Goal: Task Accomplishment & Management: Complete application form

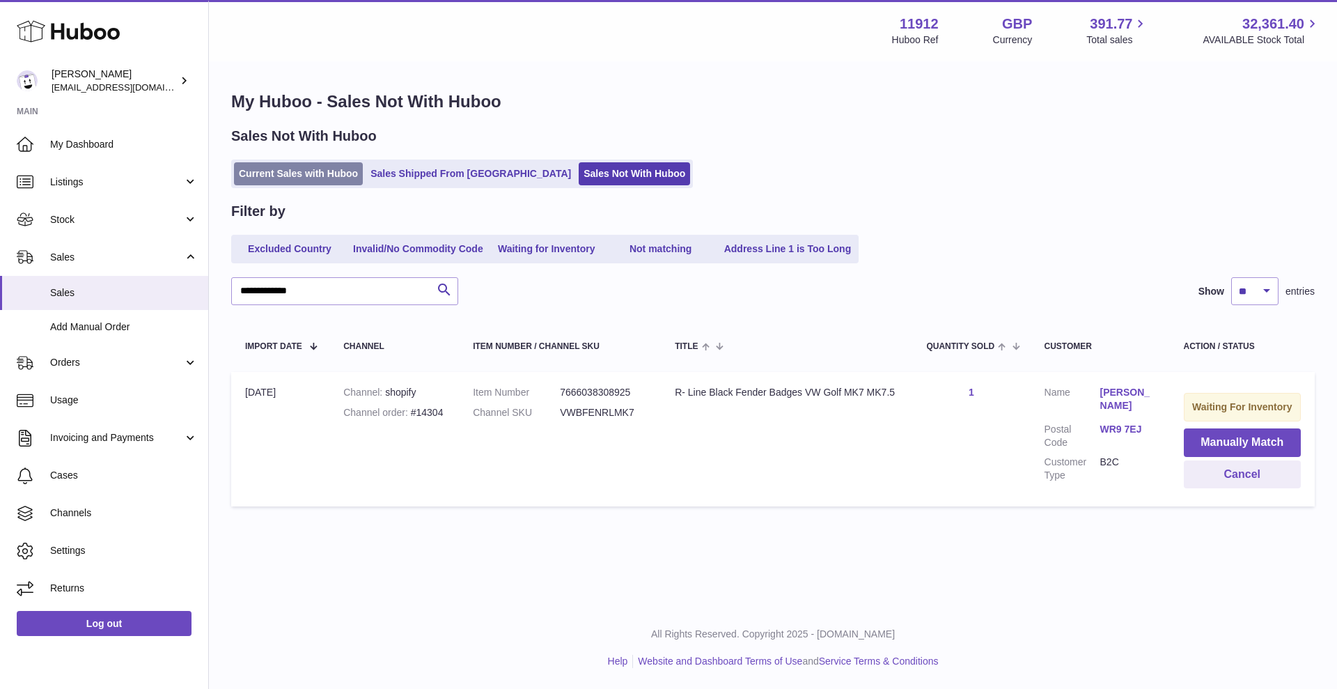
click at [325, 177] on link "Current Sales with Huboo" at bounding box center [298, 173] width 129 height 23
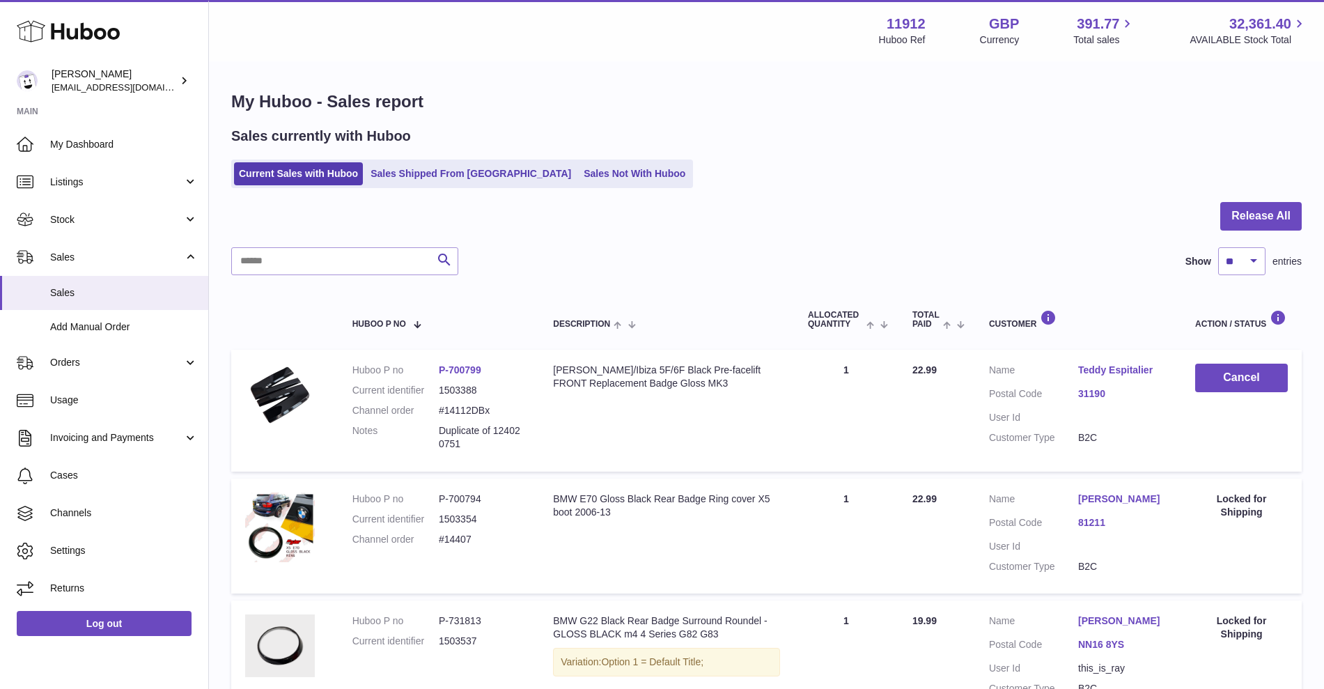
click at [316, 267] on input "text" at bounding box center [344, 261] width 227 height 28
paste input "**********"
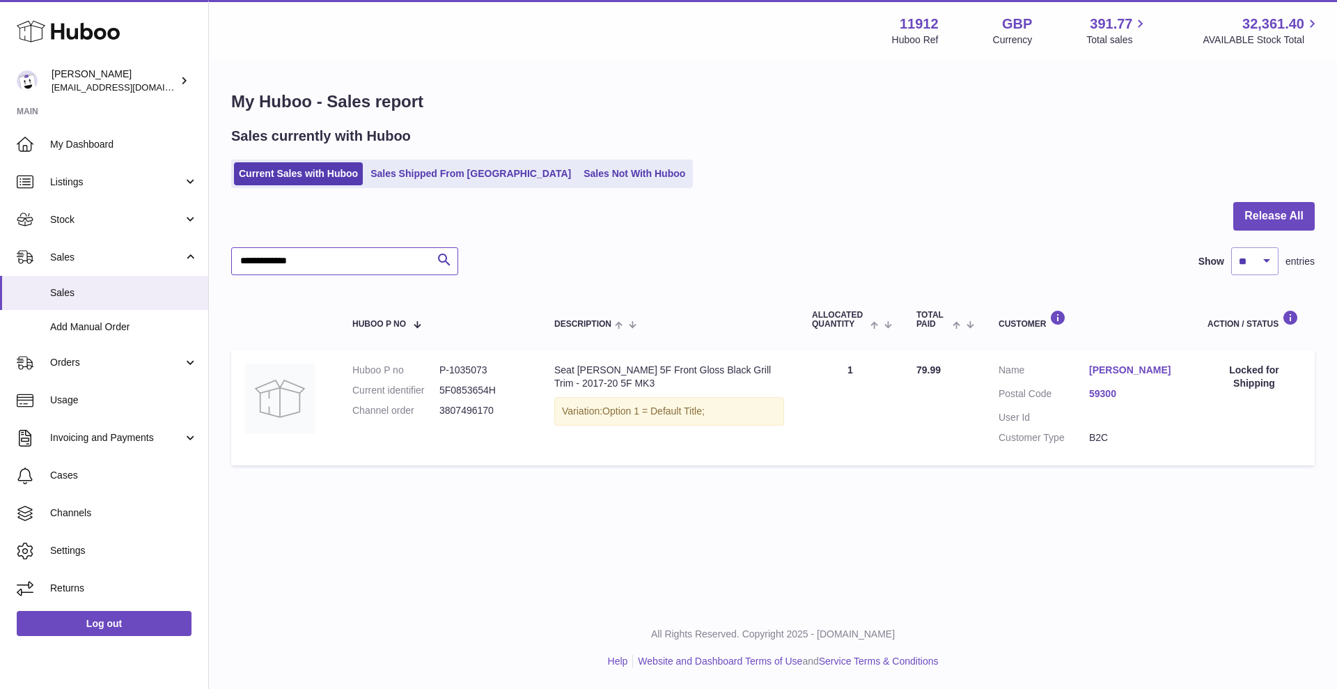
type input "**********"
type textarea "*"
drag, startPoint x: 341, startPoint y: 261, endPoint x: 88, endPoint y: 258, distance: 252.9
click at [99, 258] on div "Huboo Zahoor Azam info@carbonmyride.com Main My Dashboard Listings Not with Hub…" at bounding box center [668, 344] width 1337 height 689
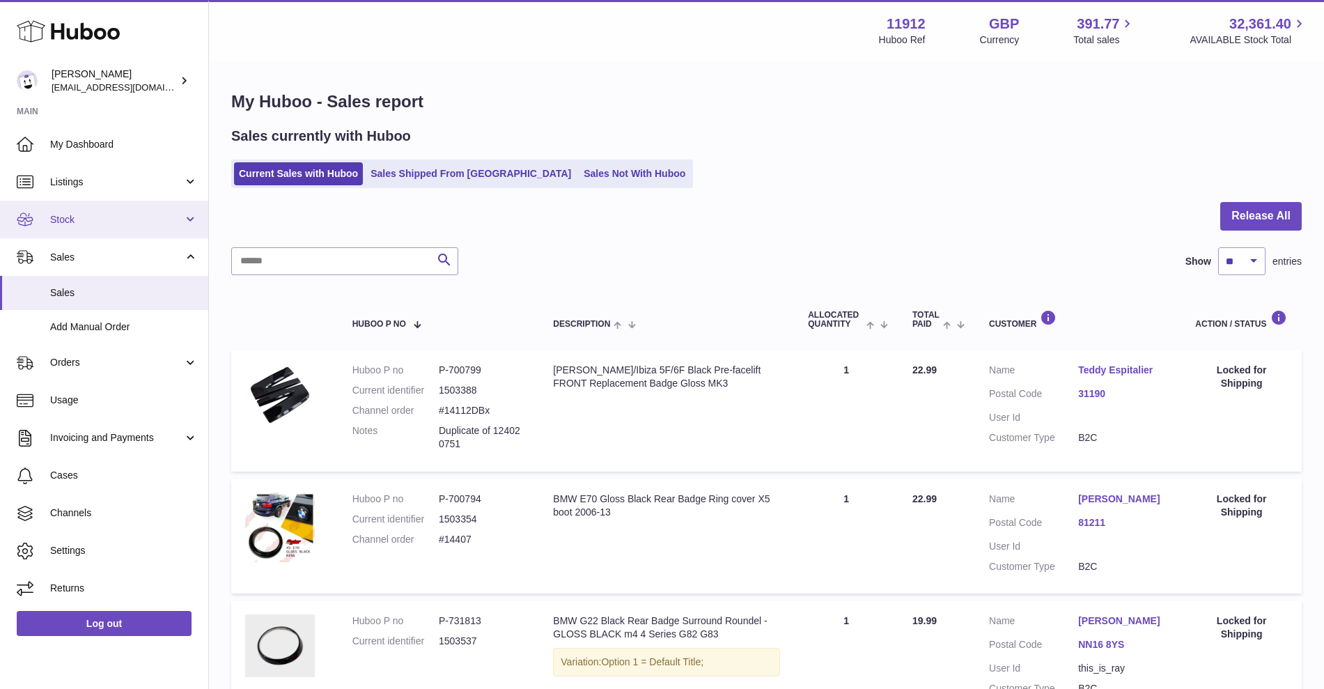
click at [103, 228] on link "Stock" at bounding box center [104, 220] width 208 height 38
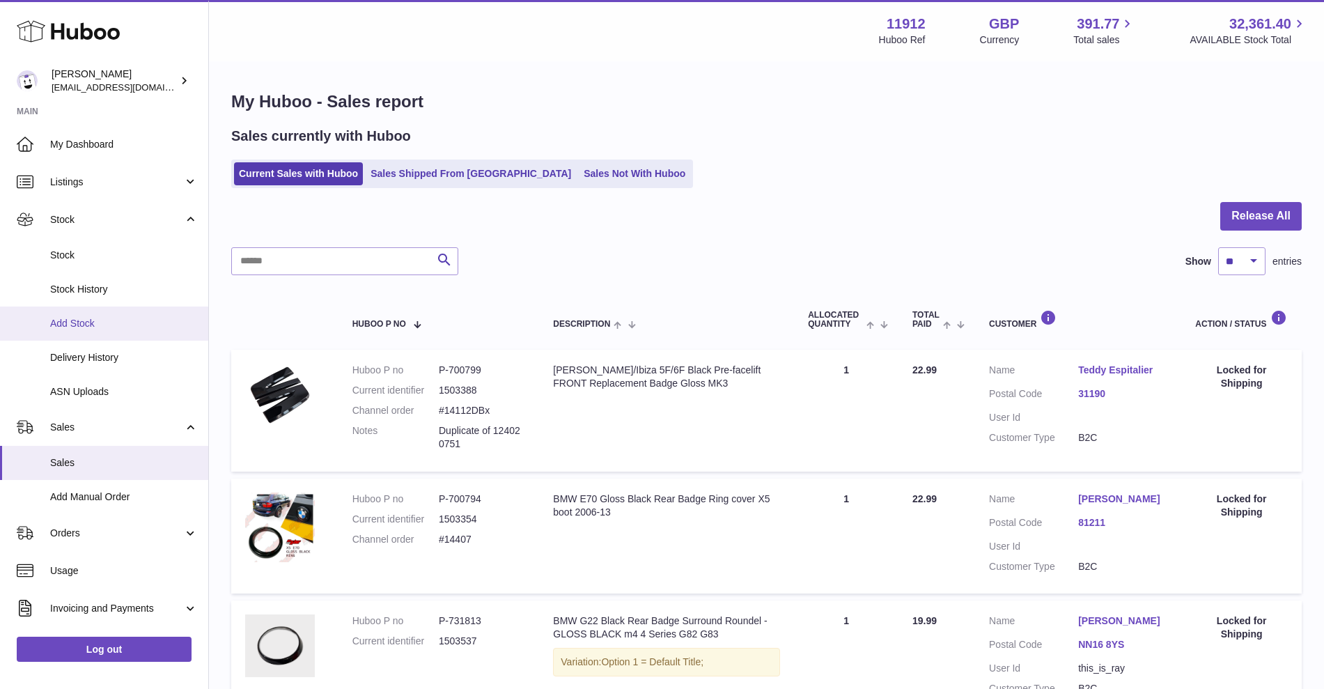
click at [88, 318] on span "Add Stock" at bounding box center [124, 323] width 148 height 13
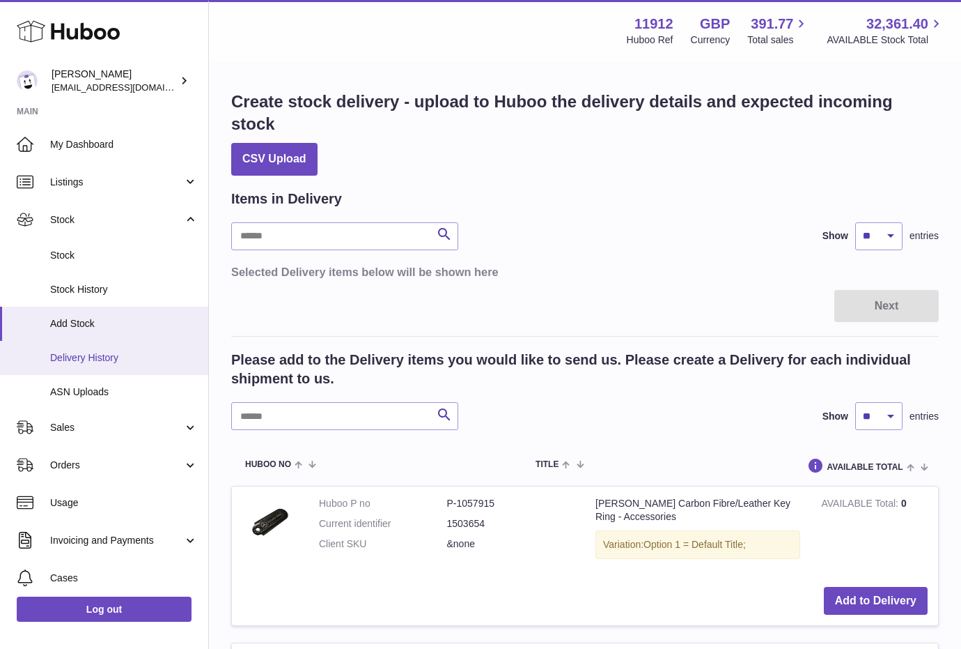
click at [97, 357] on span "Delivery History" at bounding box center [124, 357] width 148 height 13
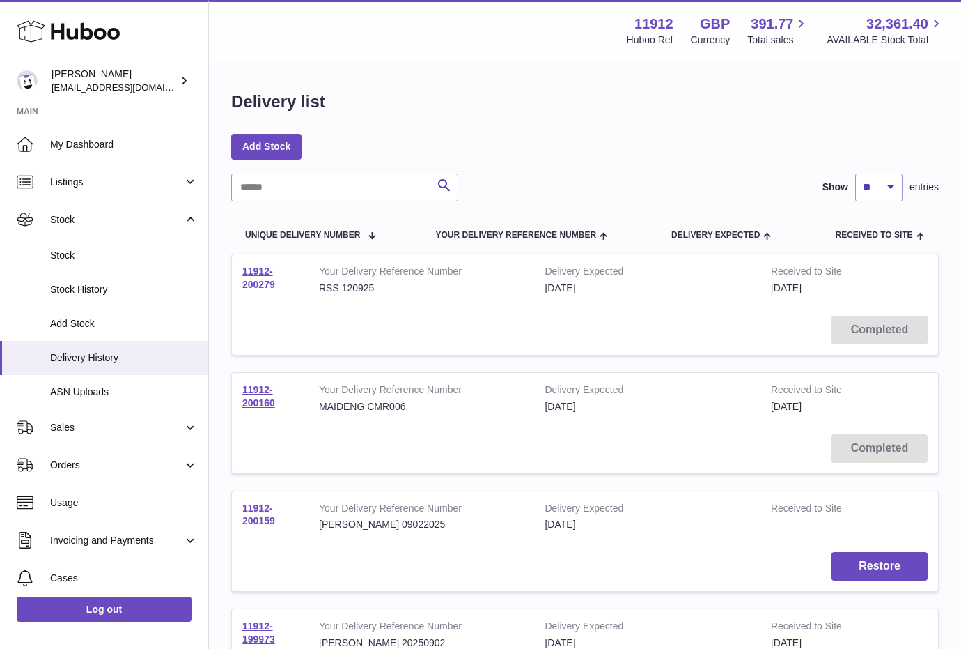
click at [254, 515] on link "11912-200159" at bounding box center [258, 514] width 33 height 24
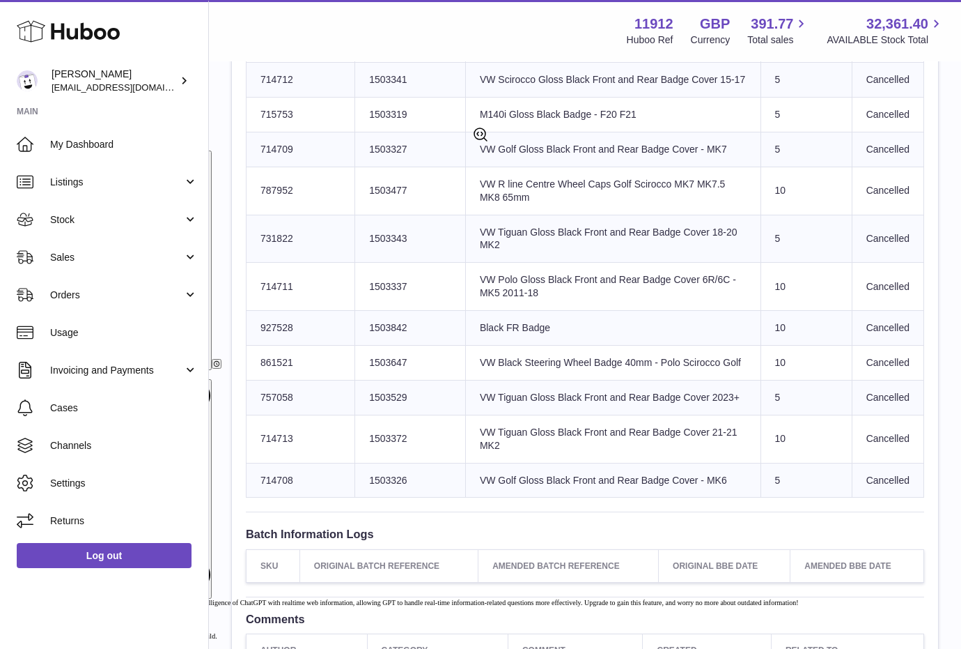
scroll to position [348, 0]
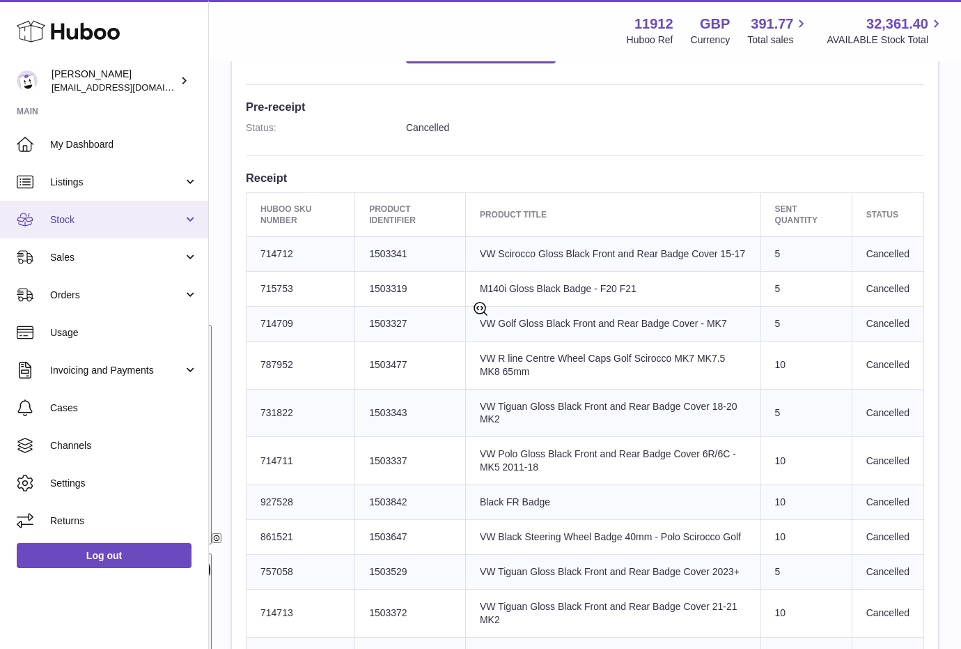
click at [166, 225] on span "Stock" at bounding box center [116, 219] width 133 height 13
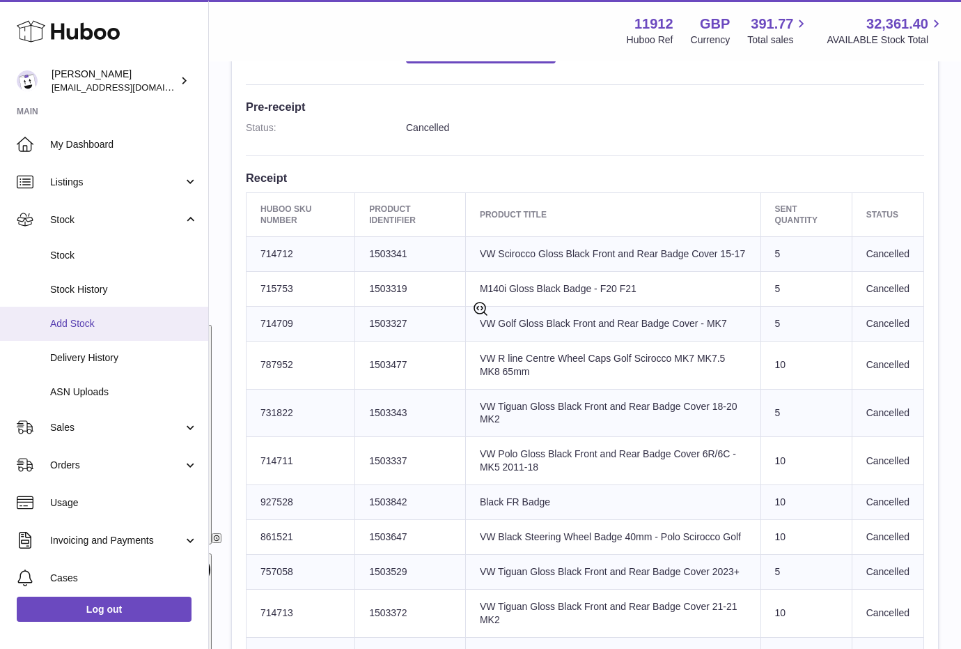
click at [92, 328] on span "Add Stock" at bounding box center [124, 323] width 148 height 13
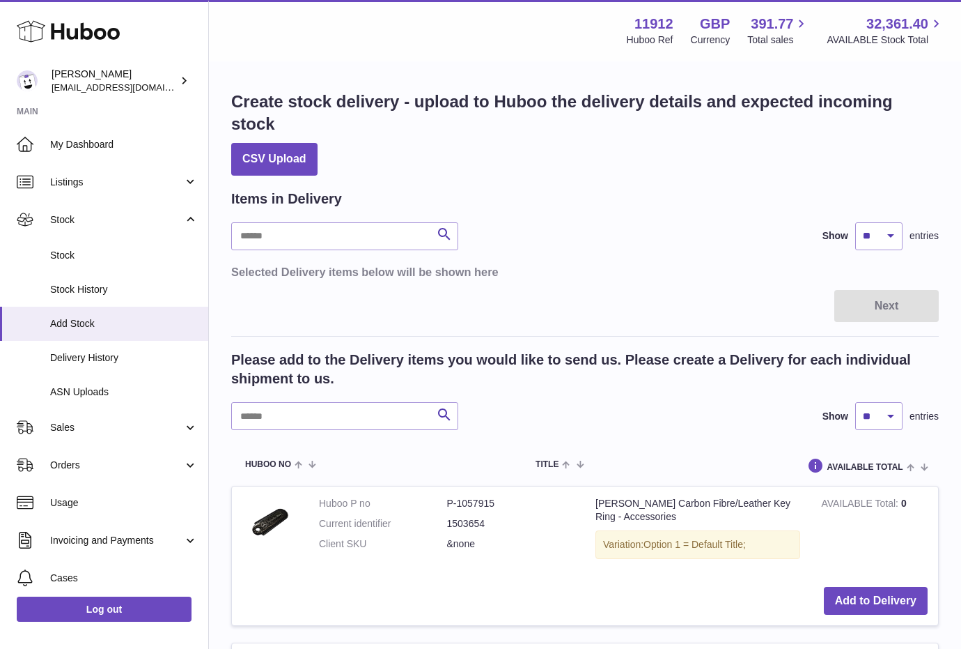
click at [352, 410] on input "text" at bounding box center [344, 416] width 227 height 28
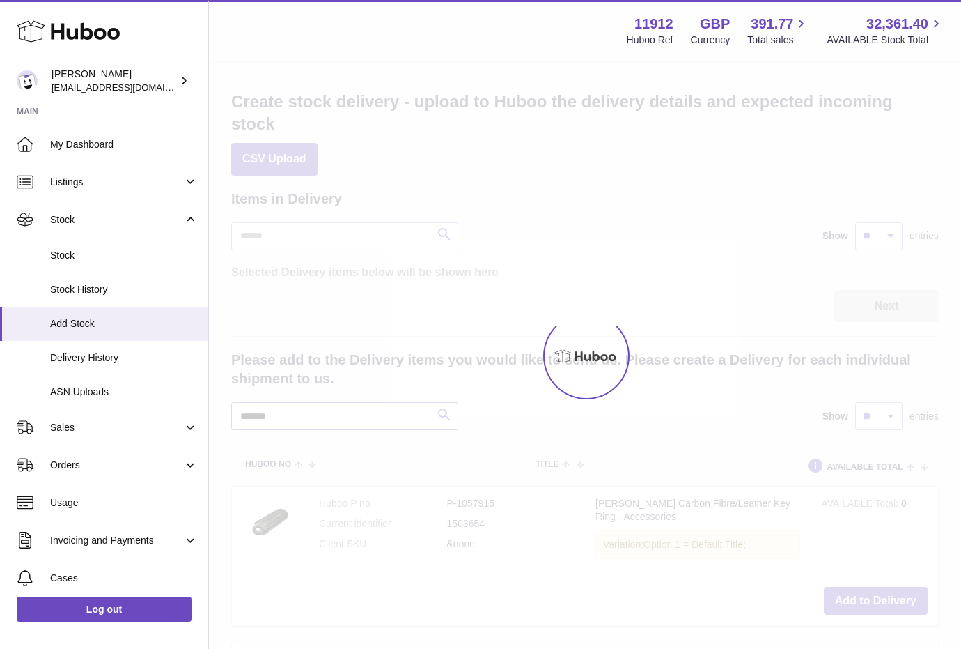
type input "*******"
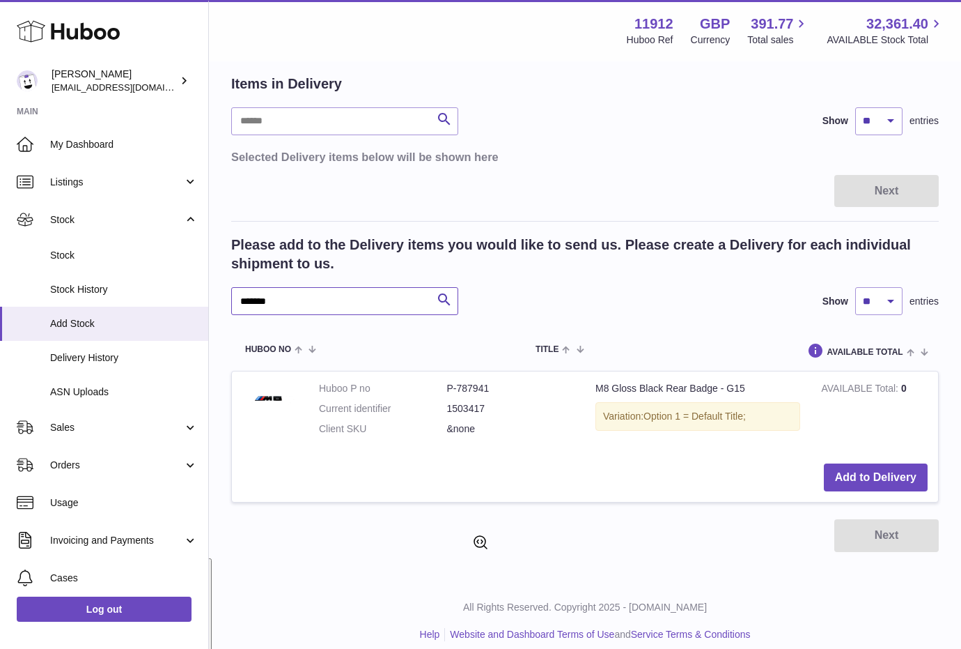
scroll to position [128, 0]
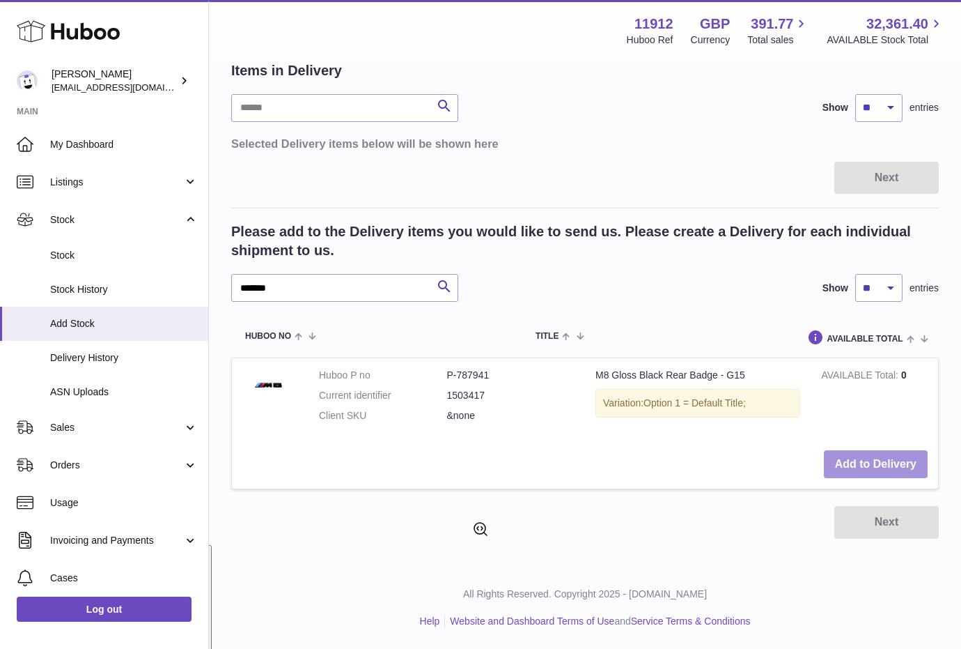
click at [867, 466] on button "Add to Delivery" at bounding box center [876, 464] width 104 height 29
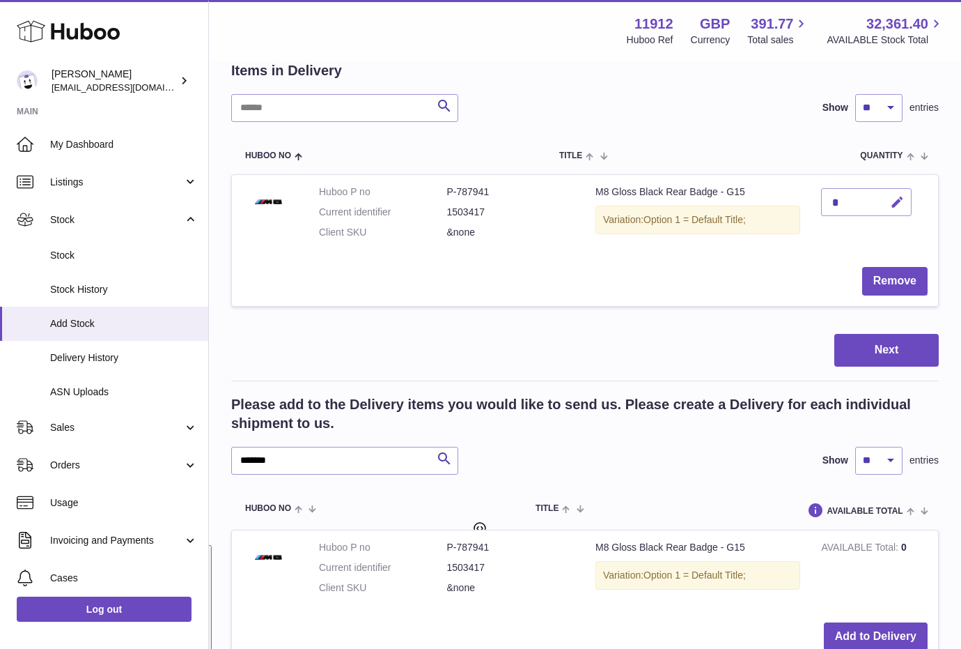
click at [903, 201] on icon "button" at bounding box center [897, 202] width 15 height 15
type textarea "*"
drag, startPoint x: 842, startPoint y: 205, endPoint x: 802, endPoint y: 202, distance: 39.9
click at [802, 202] on tr "Huboo P no P-787941 Current identifier 1503417 Client SKU &none M8 Gloss Black …" at bounding box center [585, 240] width 708 height 132
type input "*"
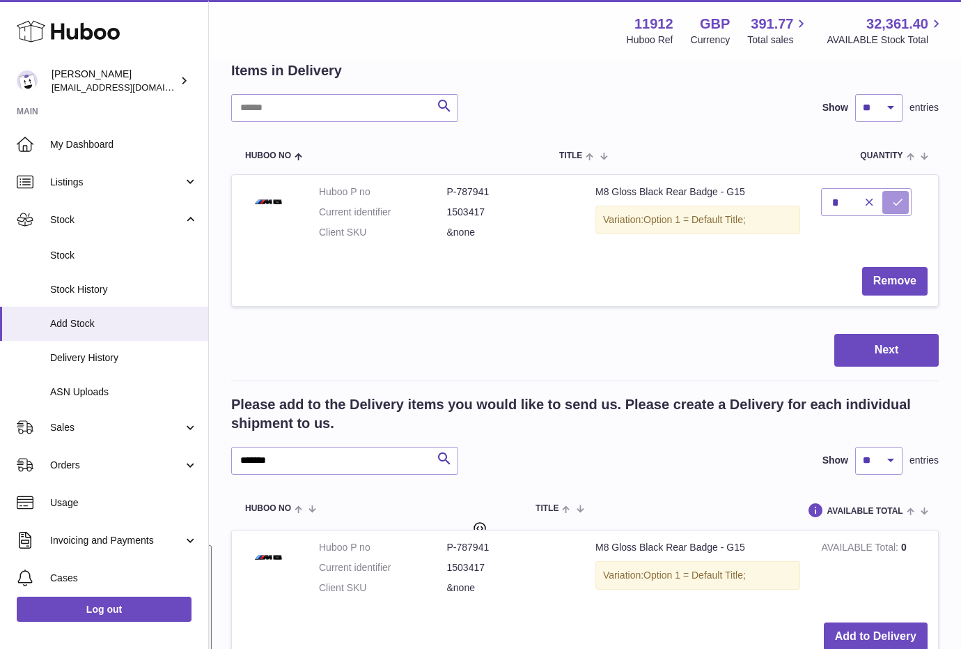
click at [900, 203] on icon "submit" at bounding box center [898, 202] width 13 height 13
drag, startPoint x: 327, startPoint y: 461, endPoint x: 263, endPoint y: 460, distance: 63.4
click at [263, 460] on input "*******" at bounding box center [344, 461] width 227 height 28
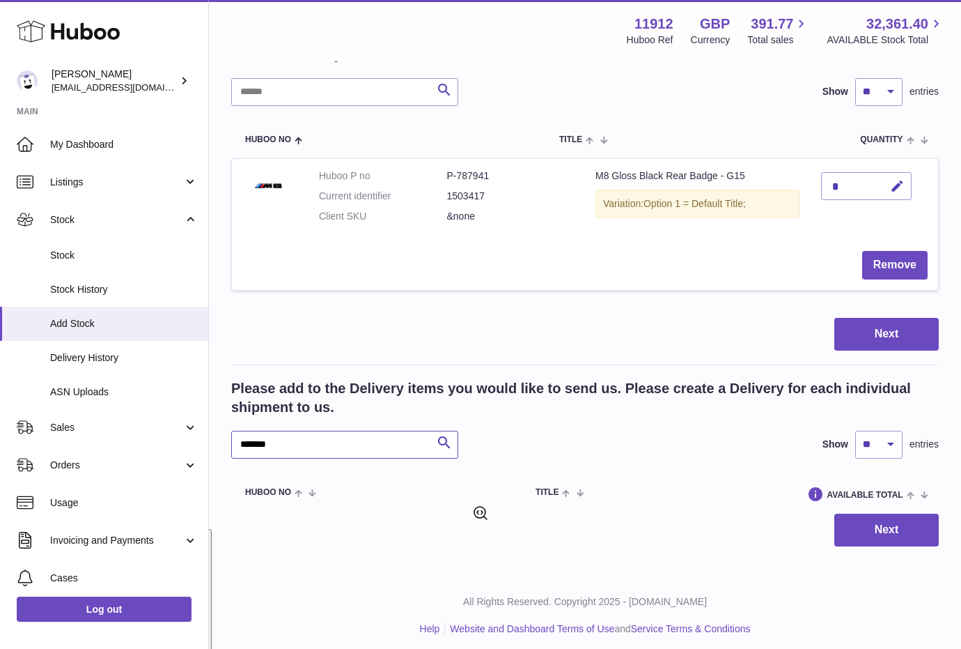
scroll to position [151, 0]
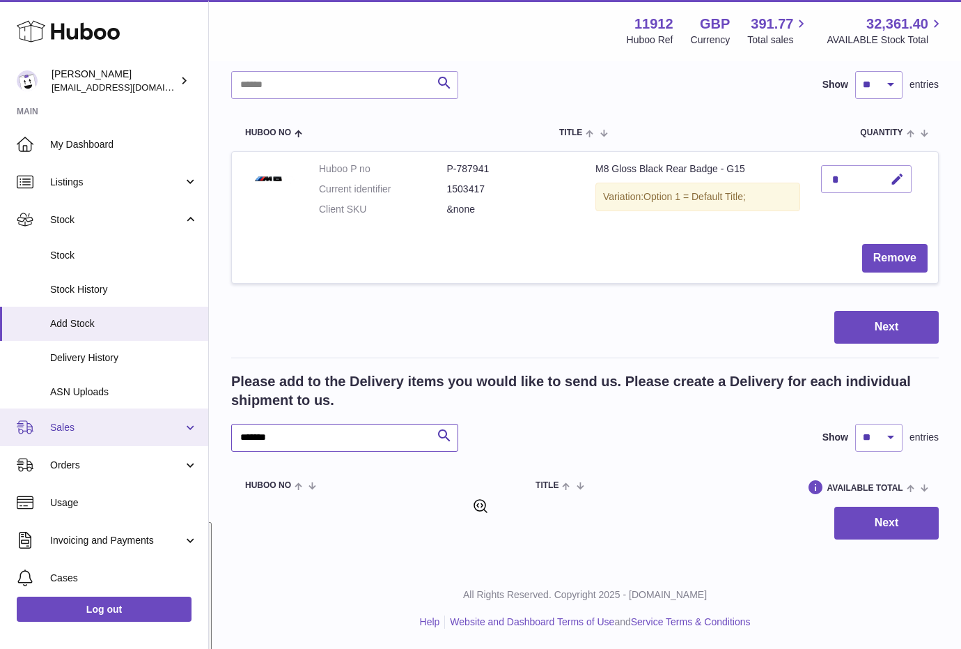
drag, startPoint x: 350, startPoint y: 430, endPoint x: 159, endPoint y: 432, distance: 190.9
click at [159, 432] on div "Huboo Zahoor Azam info@carbonmyride.com Main My Dashboard Listings Not with Hub…" at bounding box center [480, 249] width 961 height 800
type input "***"
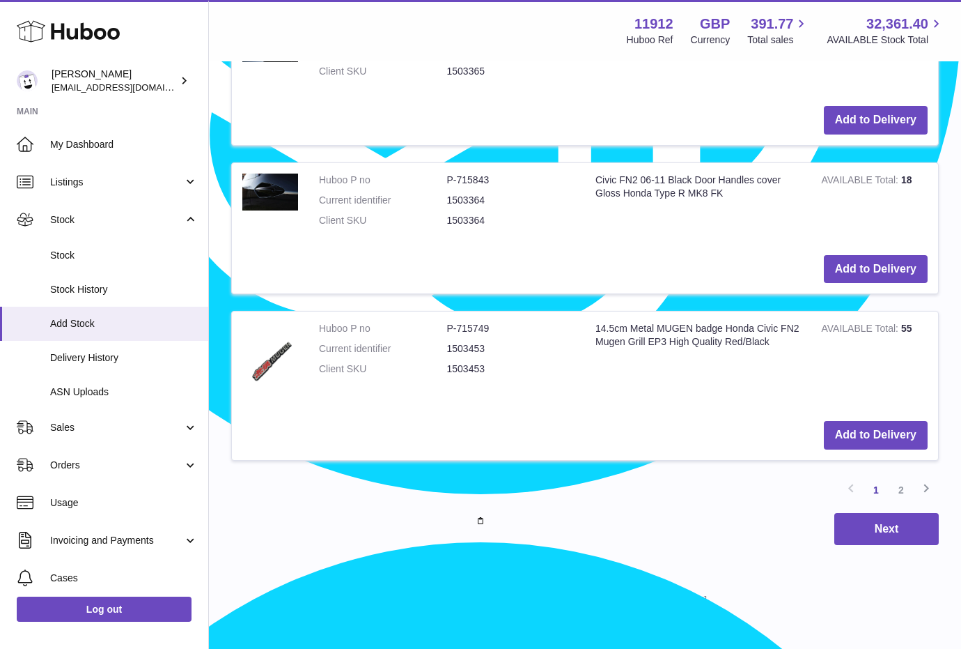
scroll to position [1725, 0]
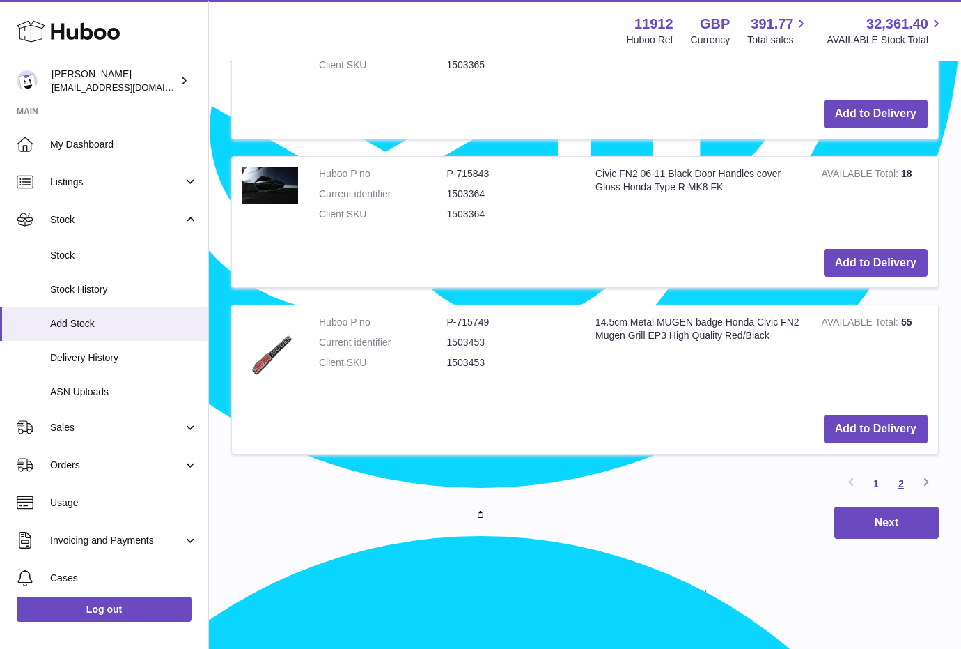
click at [910, 481] on link "2" at bounding box center [901, 483] width 25 height 25
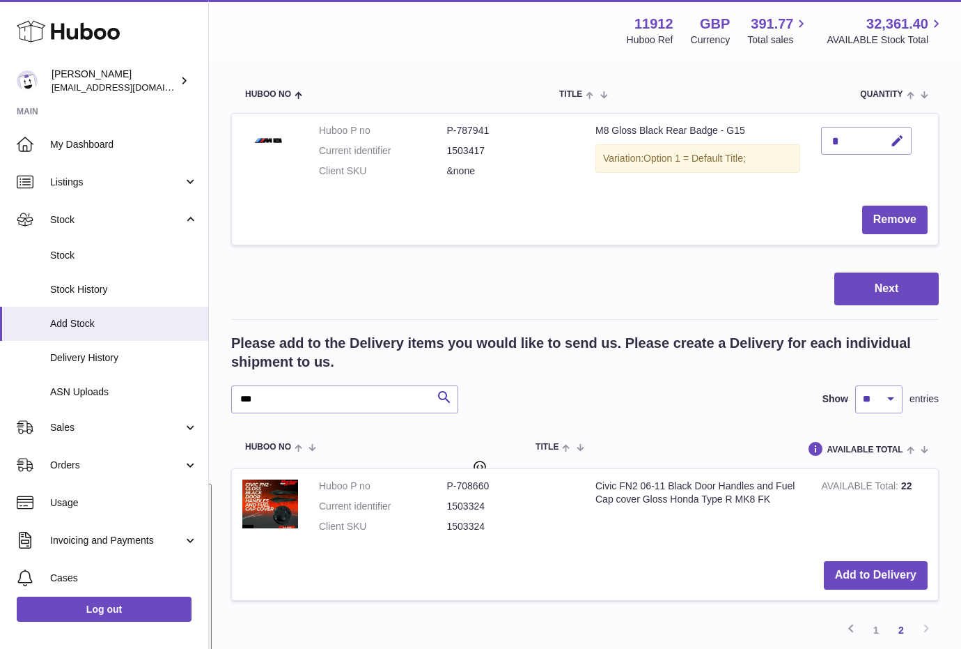
scroll to position [336, 0]
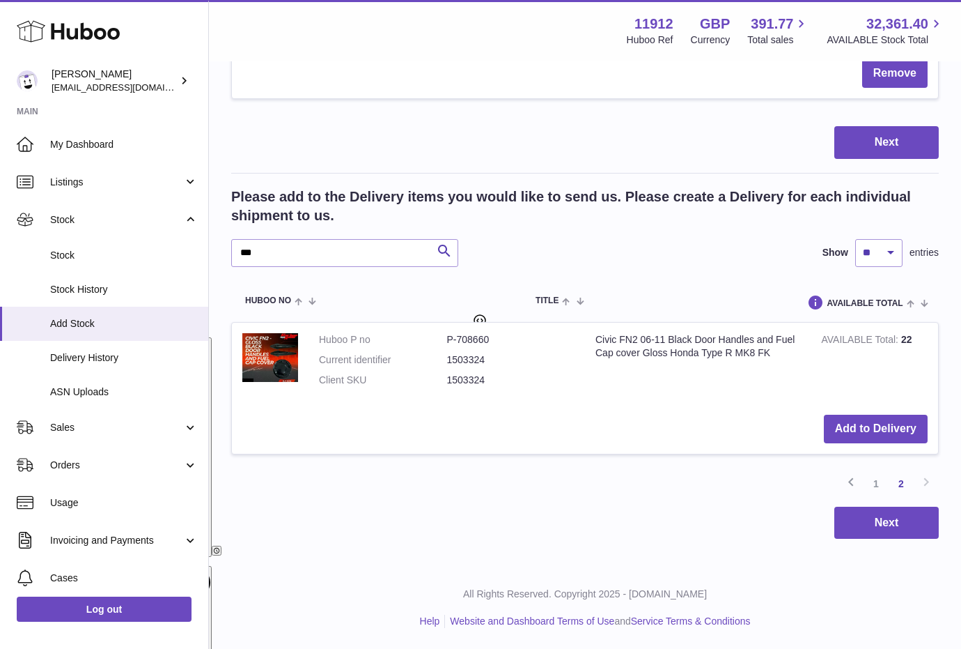
click at [876, 488] on link "1" at bounding box center [876, 483] width 25 height 25
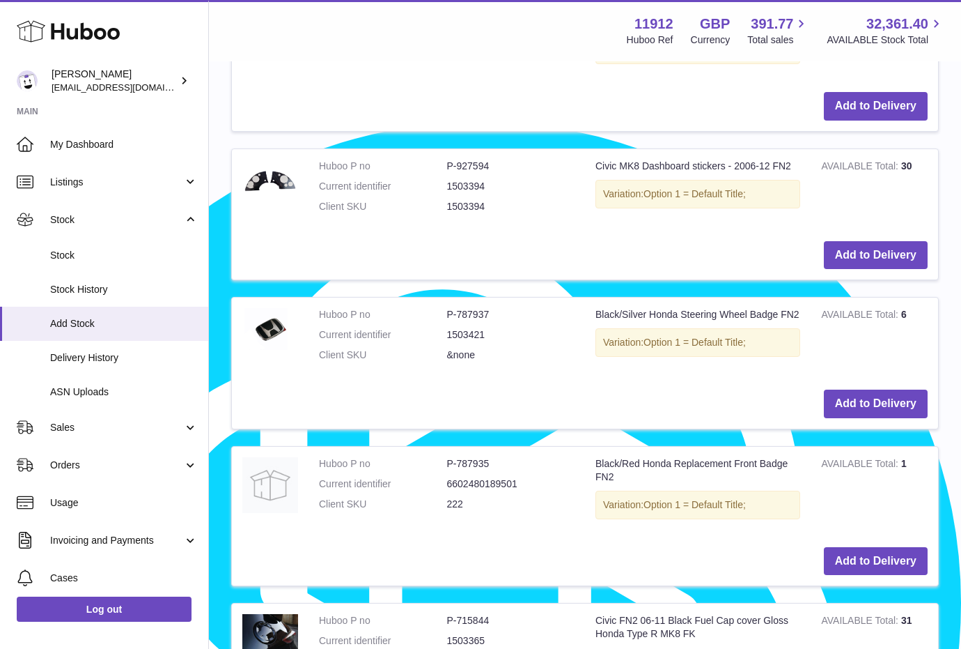
scroll to position [1195, 0]
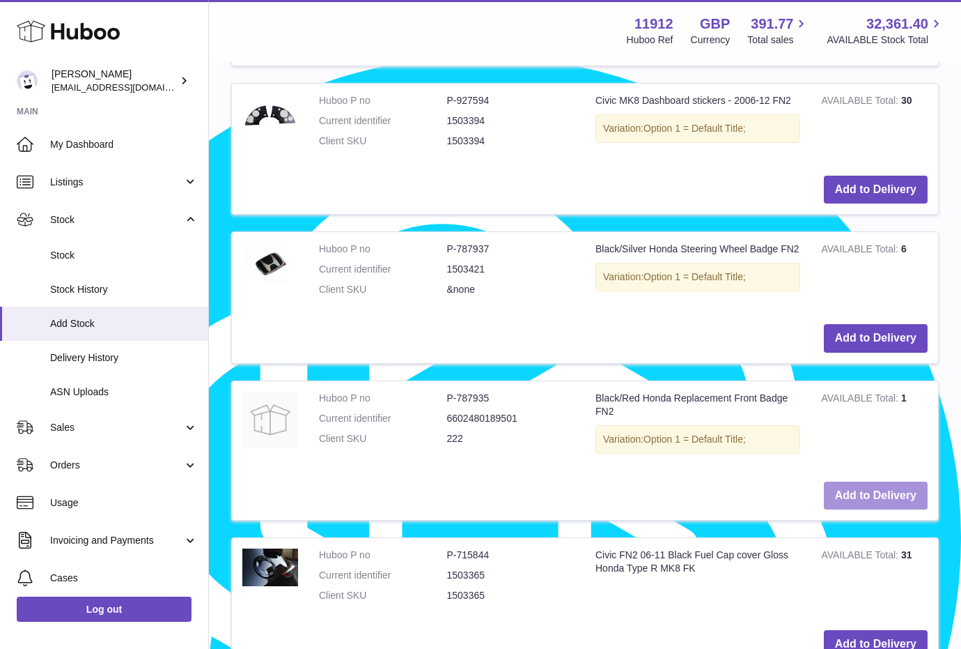
click at [865, 496] on button "Add to Delivery" at bounding box center [876, 495] width 104 height 29
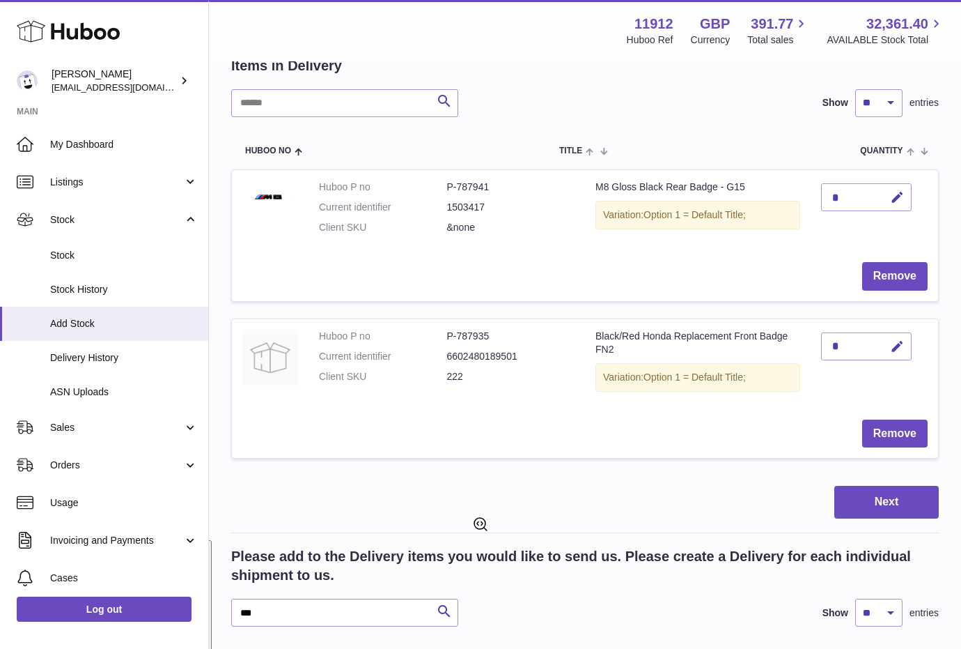
scroll to position [132, 0]
click at [892, 347] on icon "button" at bounding box center [897, 347] width 15 height 15
click at [839, 347] on input "*" at bounding box center [866, 347] width 91 height 28
type input "**"
click at [906, 349] on button "submit" at bounding box center [896, 347] width 26 height 22
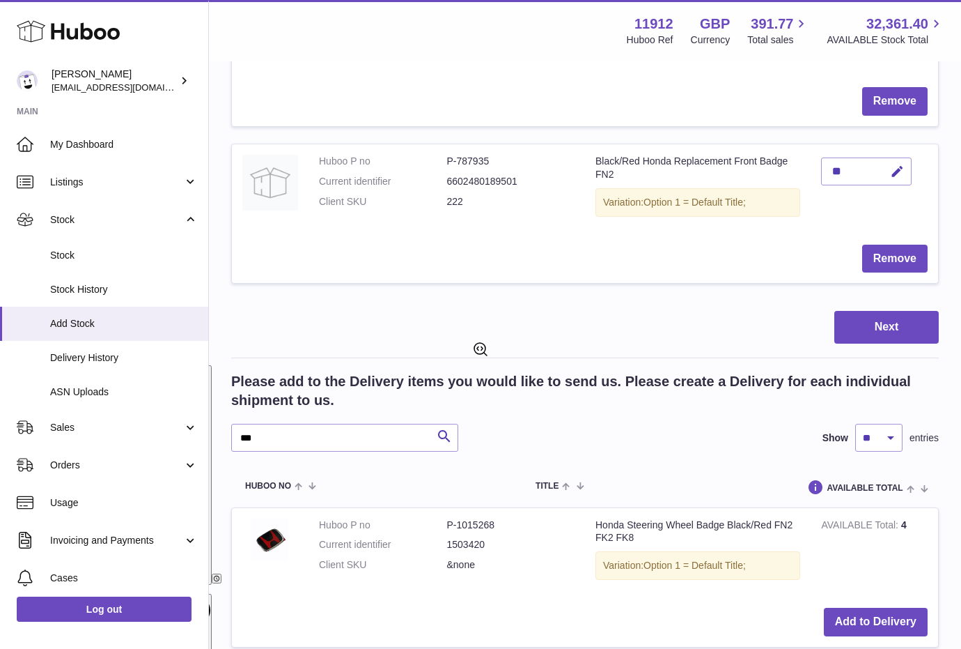
scroll to position [394, 0]
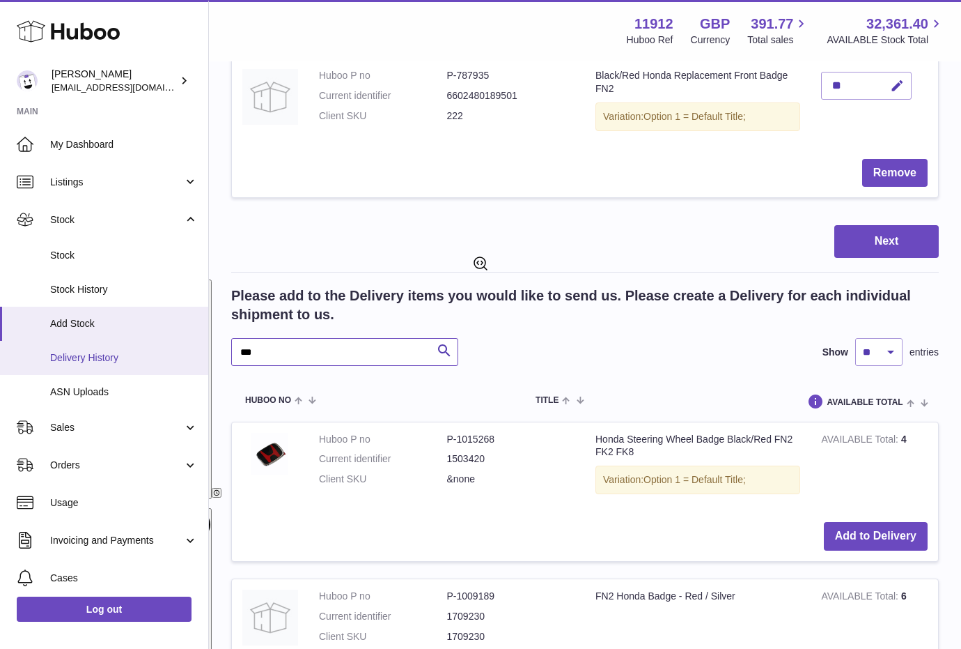
drag, startPoint x: 298, startPoint y: 354, endPoint x: 191, endPoint y: 352, distance: 107.3
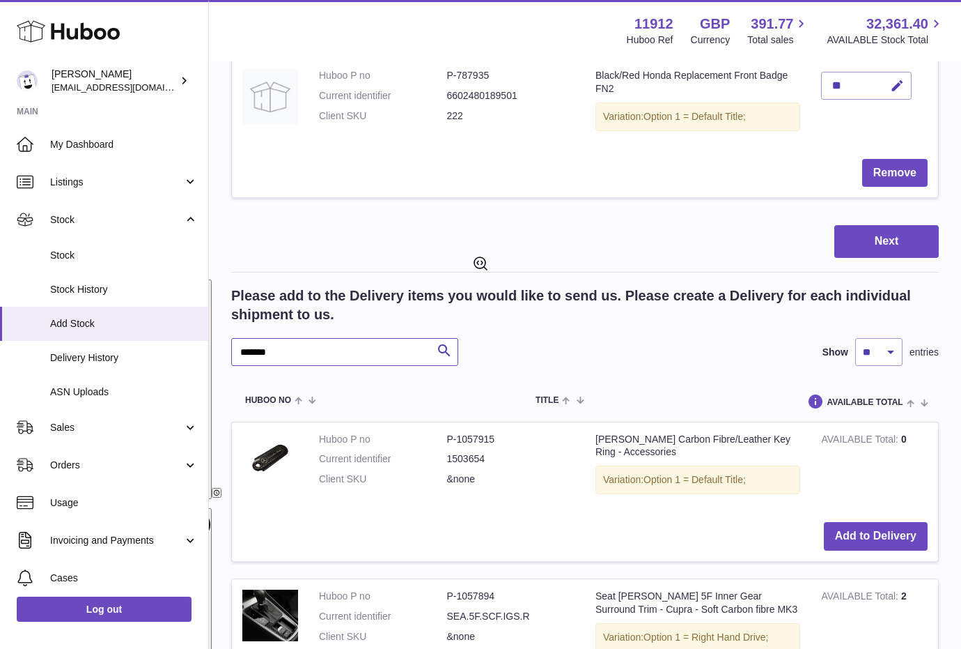
type input "*******"
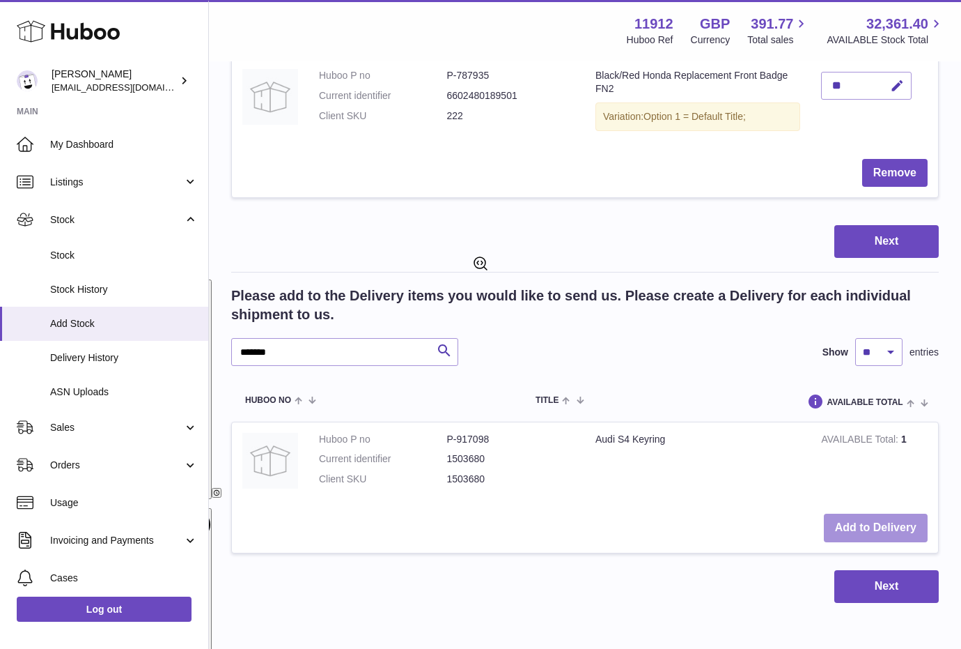
click at [871, 531] on button "Add to Delivery" at bounding box center [876, 527] width 104 height 29
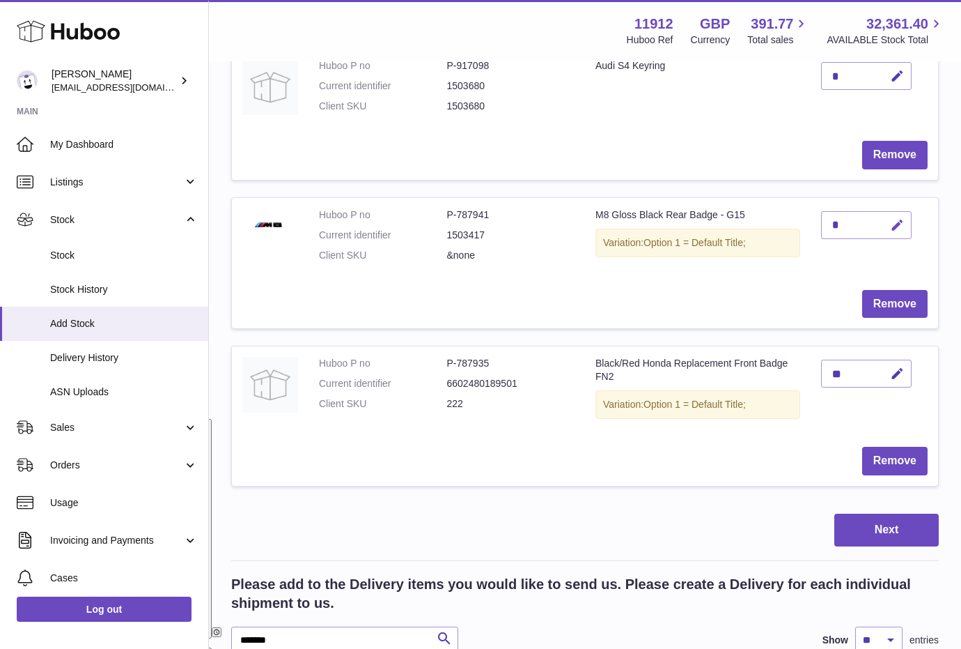
scroll to position [194, 0]
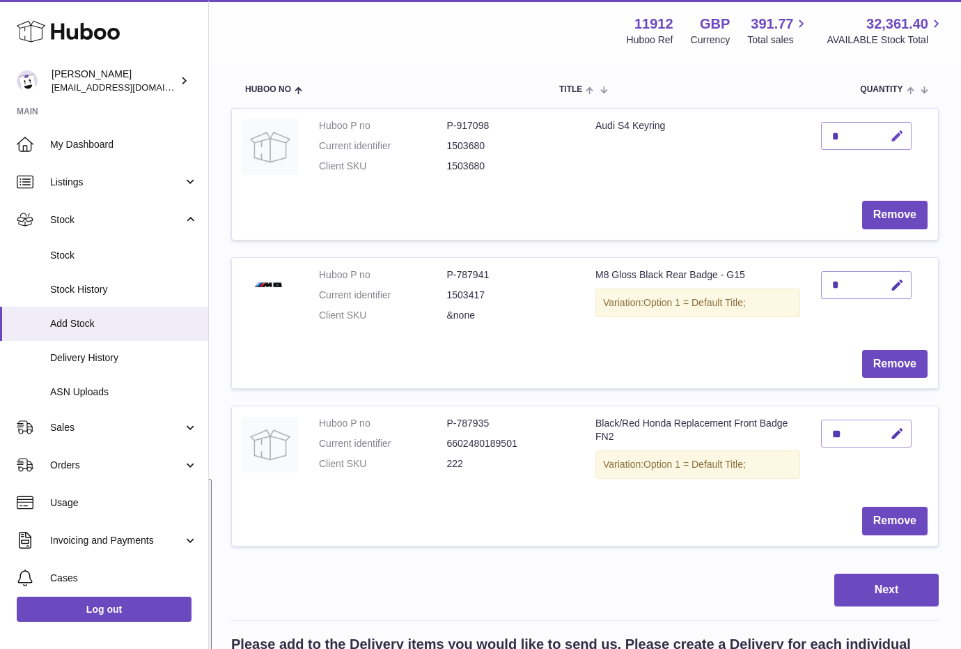
click at [888, 145] on button "button" at bounding box center [895, 136] width 33 height 29
drag, startPoint x: 843, startPoint y: 138, endPoint x: 820, endPoint y: 137, distance: 23.0
click at [820, 137] on td "*" at bounding box center [874, 149] width 127 height 81
type input "*"
click at [894, 132] on icon "submit" at bounding box center [898, 136] width 13 height 13
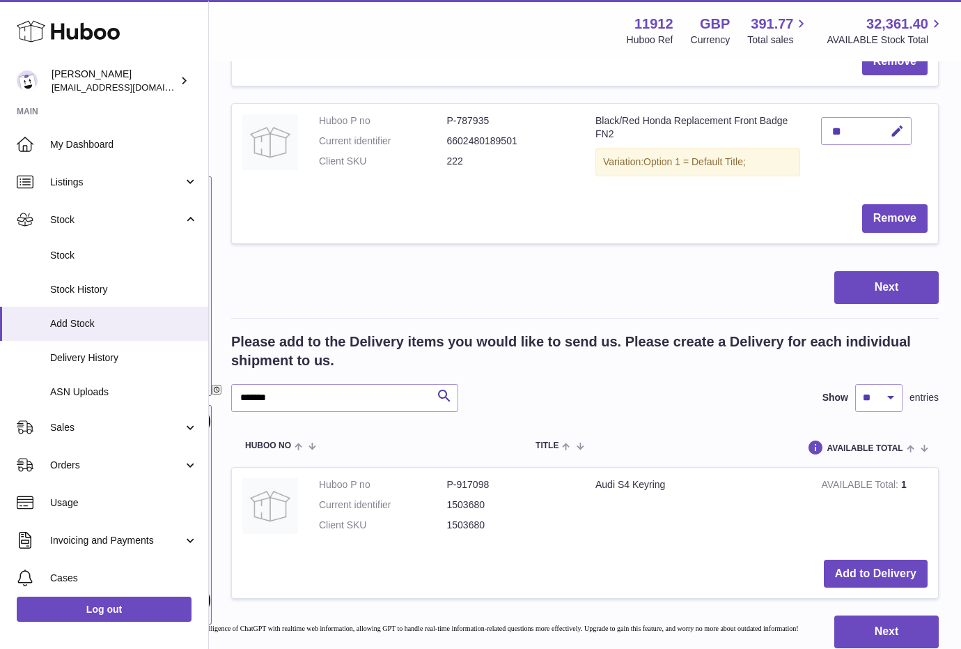
scroll to position [543, 0]
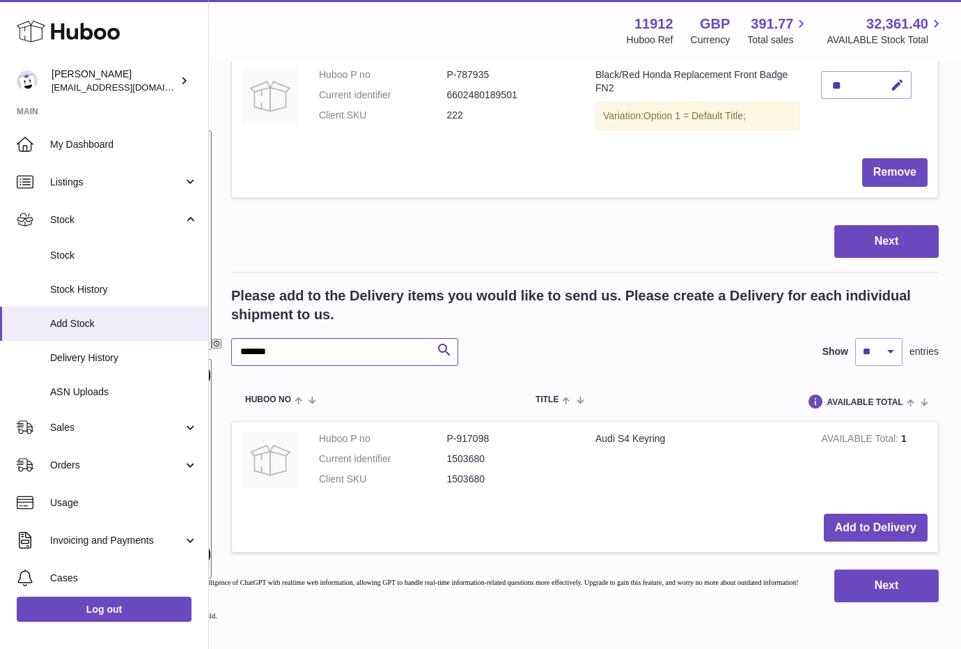
click at [329, 348] on input "*******" at bounding box center [344, 352] width 227 height 28
type input "*******"
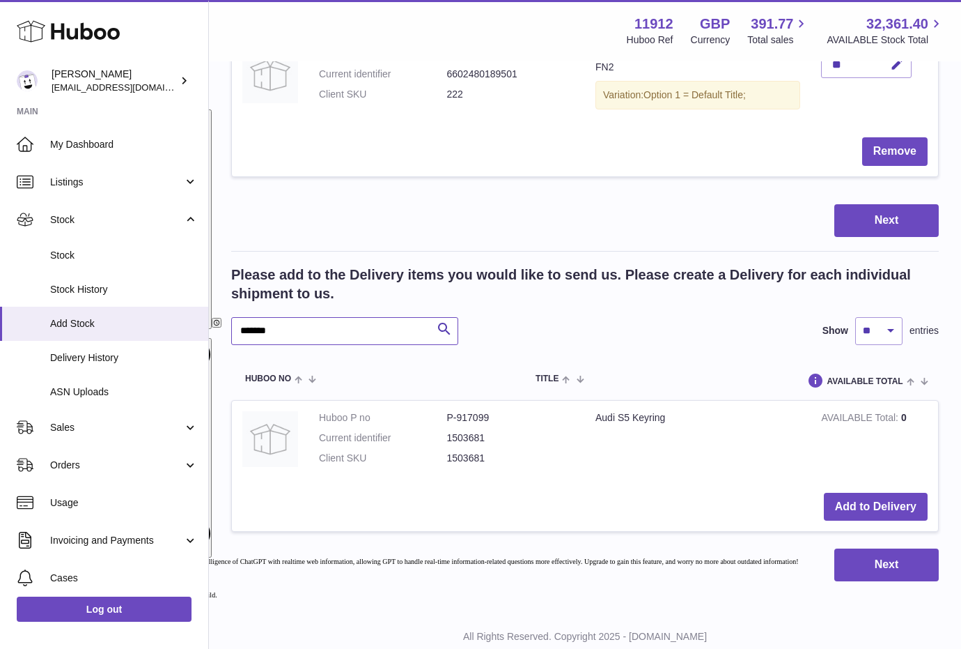
scroll to position [606, 0]
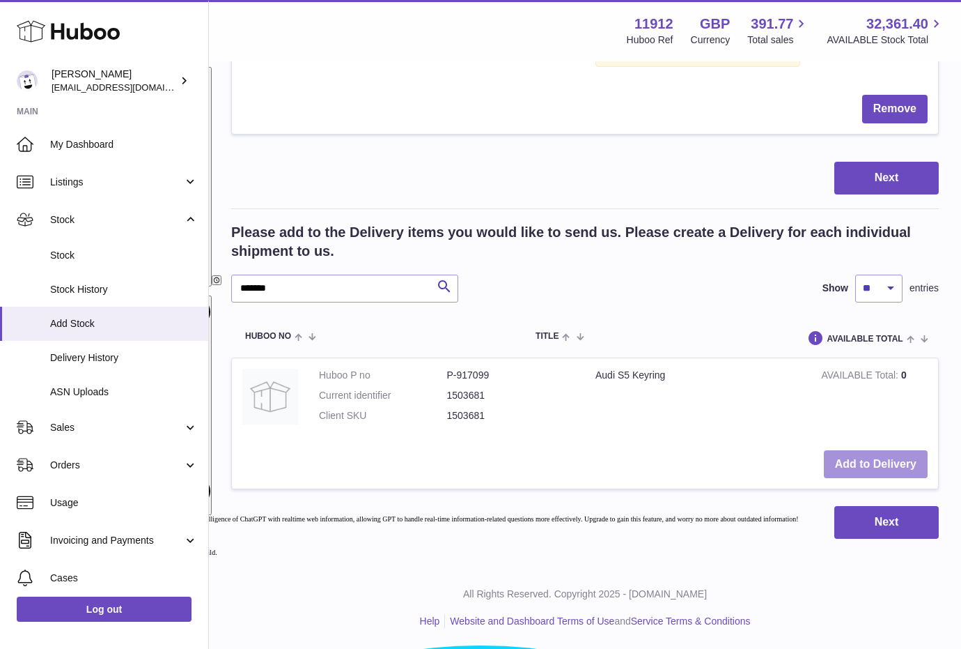
click at [878, 467] on button "Add to Delivery" at bounding box center [876, 464] width 104 height 29
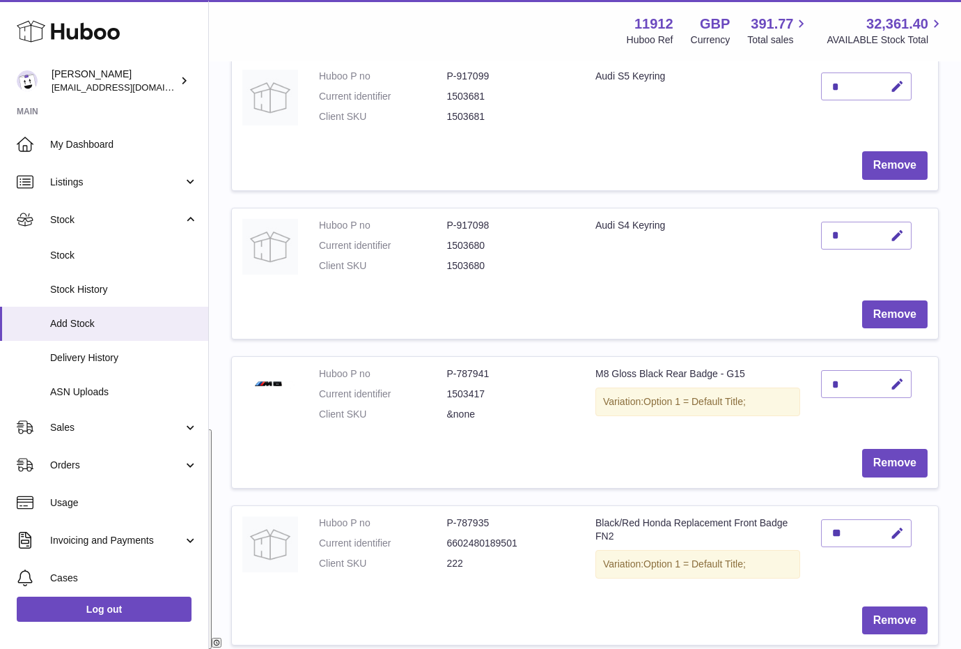
scroll to position [232, 0]
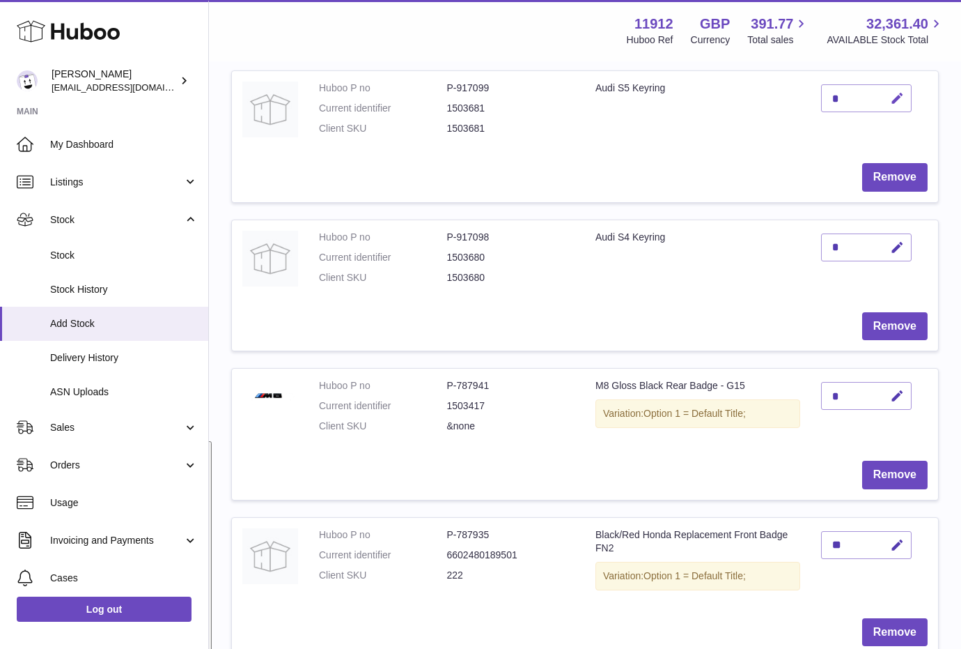
click at [892, 102] on icon "button" at bounding box center [897, 98] width 15 height 15
drag, startPoint x: 846, startPoint y: 103, endPoint x: 822, endPoint y: 102, distance: 23.7
click at [822, 102] on input "*" at bounding box center [866, 98] width 91 height 28
type input "*"
click at [905, 98] on button "submit" at bounding box center [896, 98] width 26 height 22
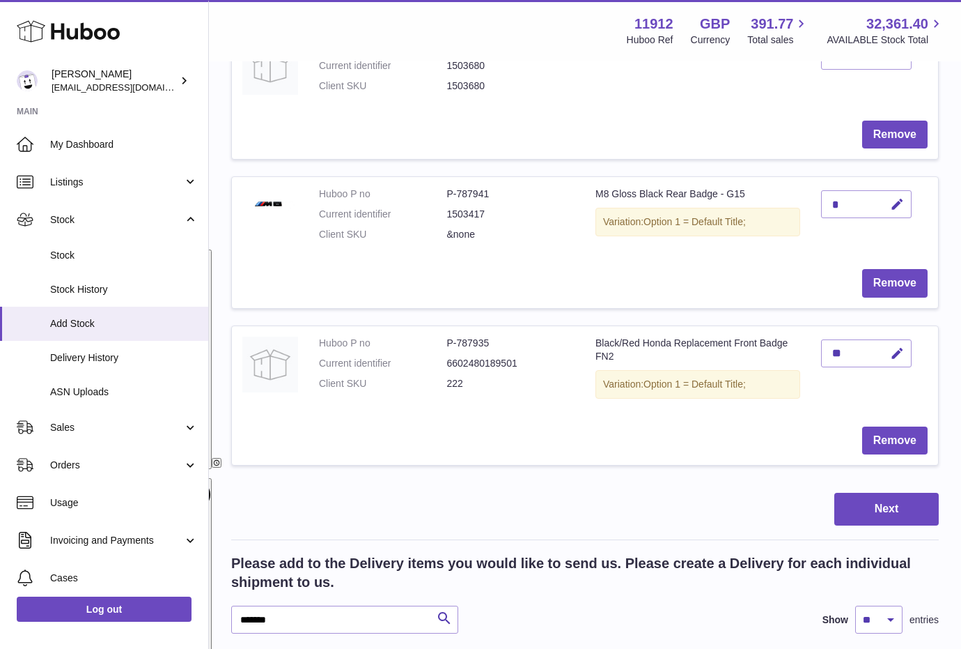
scroll to position [667, 0]
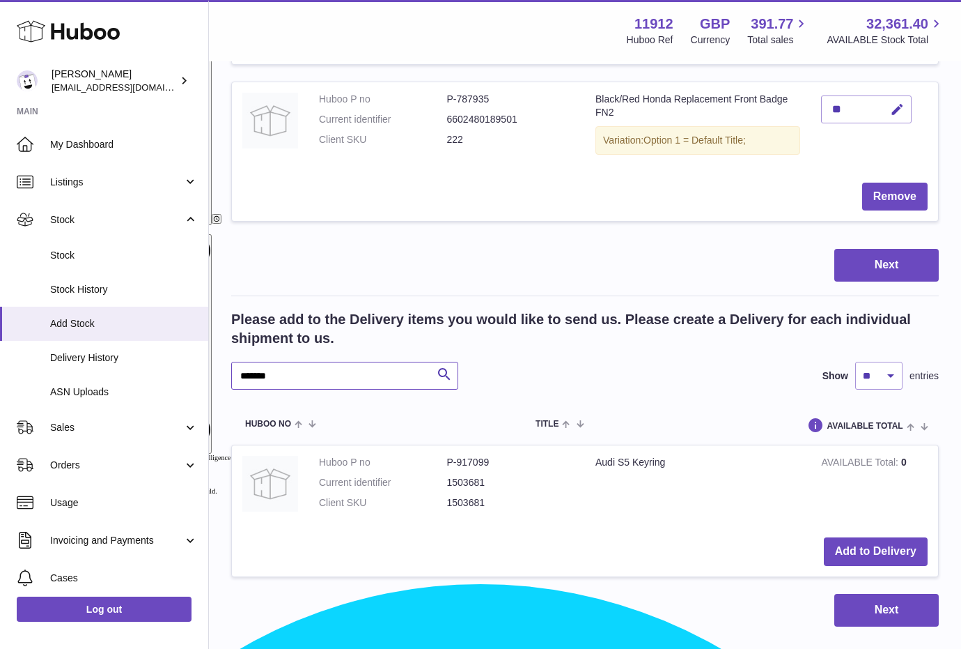
drag, startPoint x: 307, startPoint y: 378, endPoint x: 263, endPoint y: 376, distance: 44.6
click at [263, 376] on input "*******" at bounding box center [344, 376] width 227 height 28
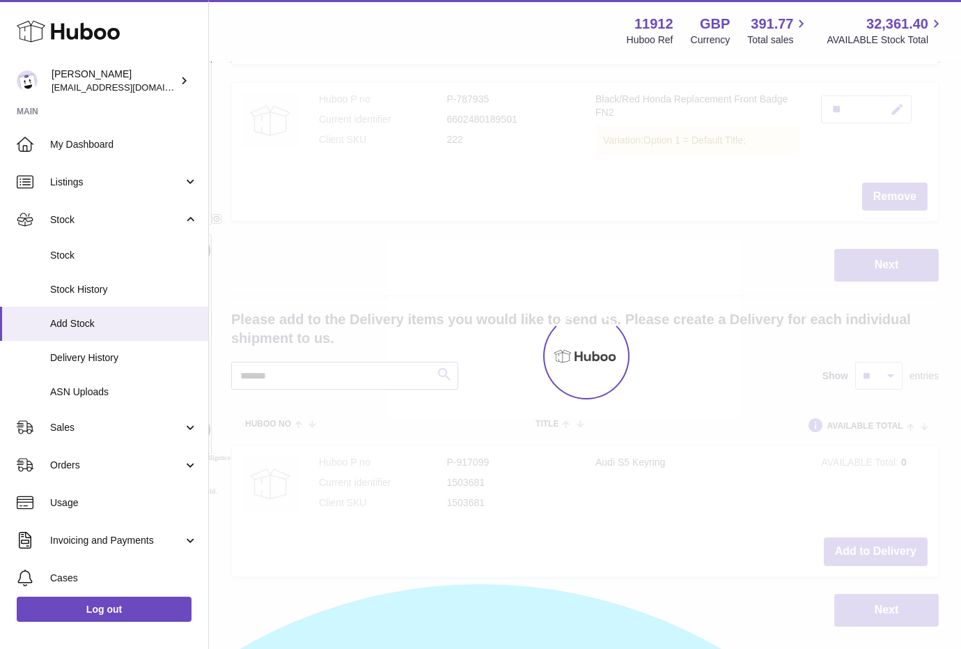
type input "*******"
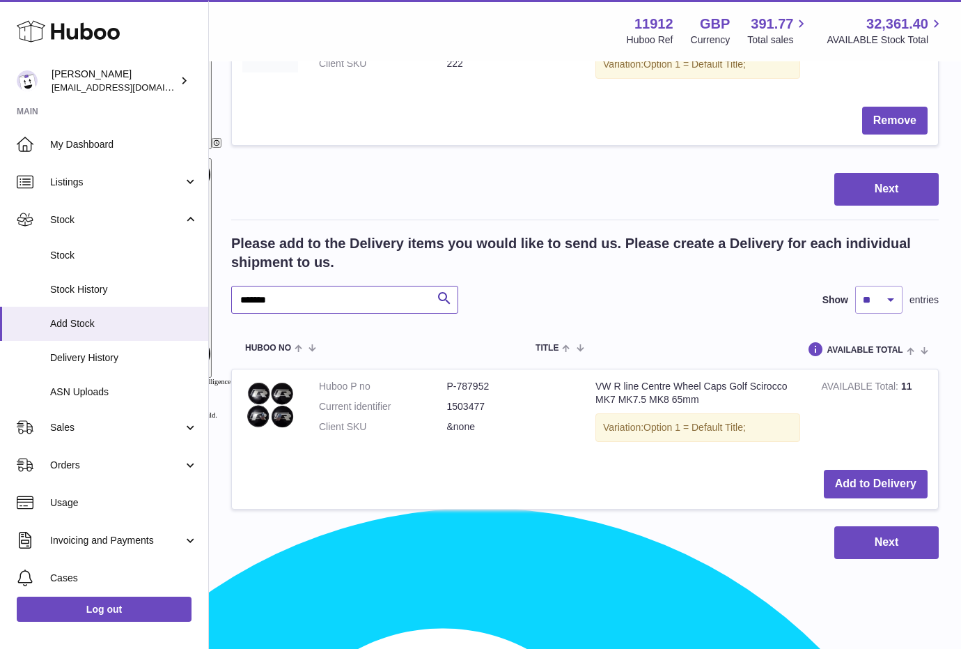
scroll to position [754, 0]
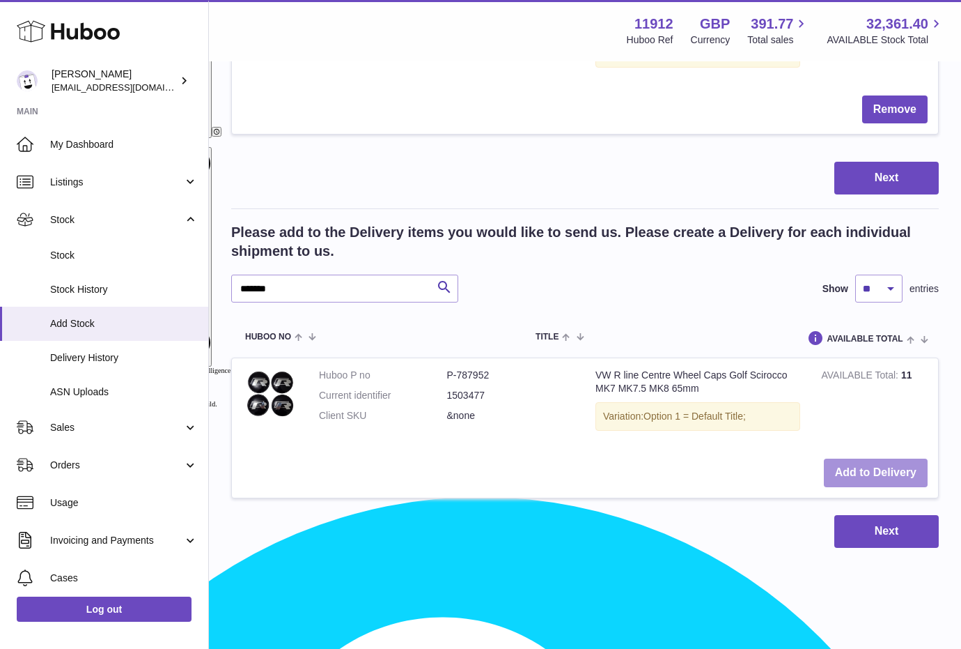
click at [846, 466] on button "Add to Delivery" at bounding box center [876, 472] width 104 height 29
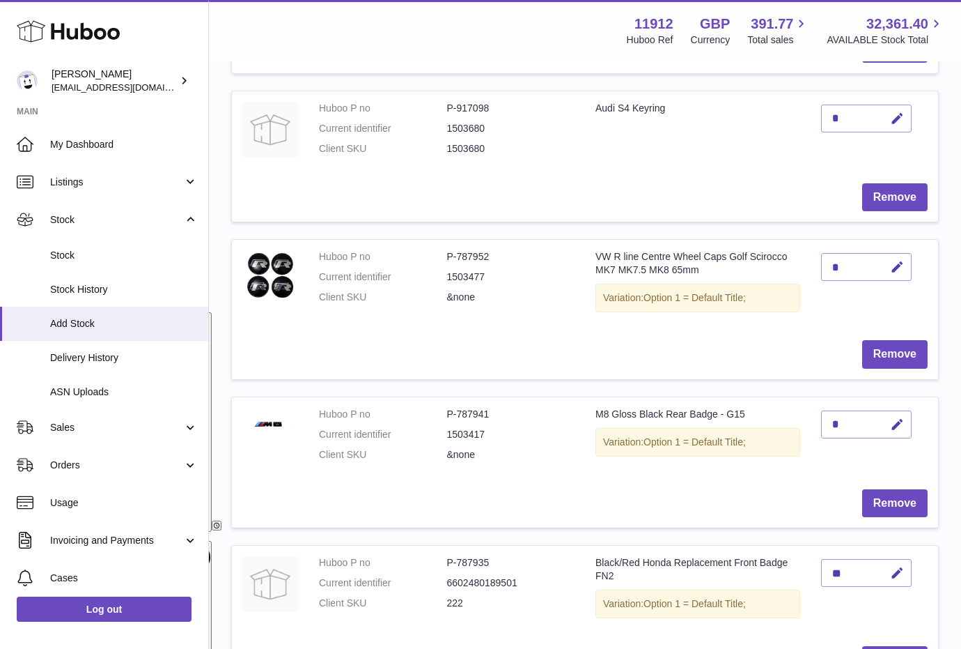
scroll to position [302, 0]
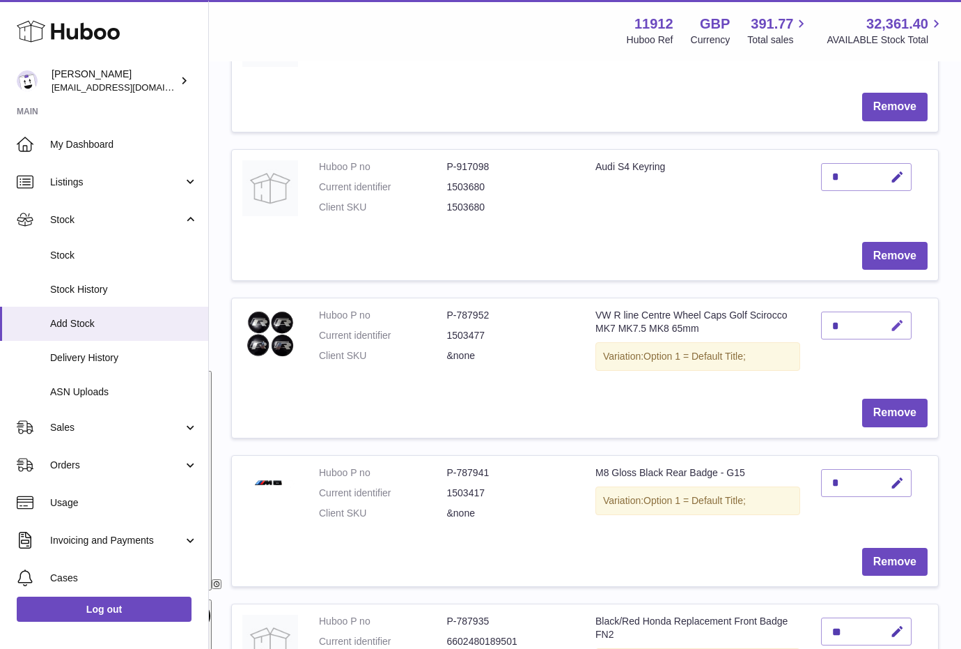
click at [891, 318] on icon "button" at bounding box center [897, 325] width 15 height 15
drag, startPoint x: 844, startPoint y: 327, endPoint x: 807, endPoint y: 327, distance: 36.9
click at [807, 327] on tr "Huboo P no P-787952 Current identifier 1503477 Client SKU &none VW R line Centr…" at bounding box center [585, 367] width 708 height 140
type input "*"
click at [904, 326] on icon "submit" at bounding box center [898, 325] width 13 height 13
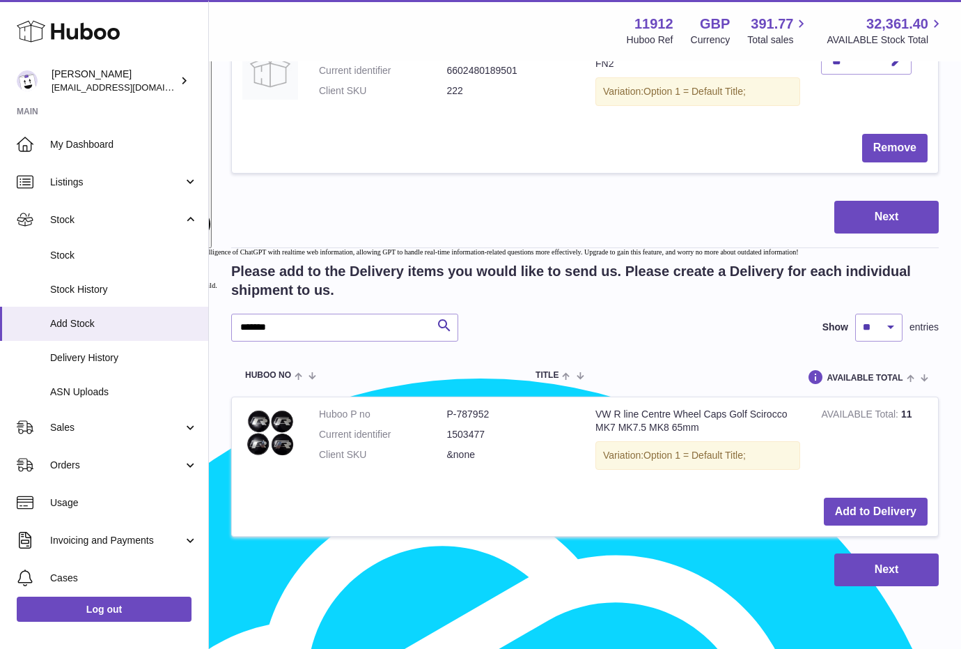
scroll to position [920, 0]
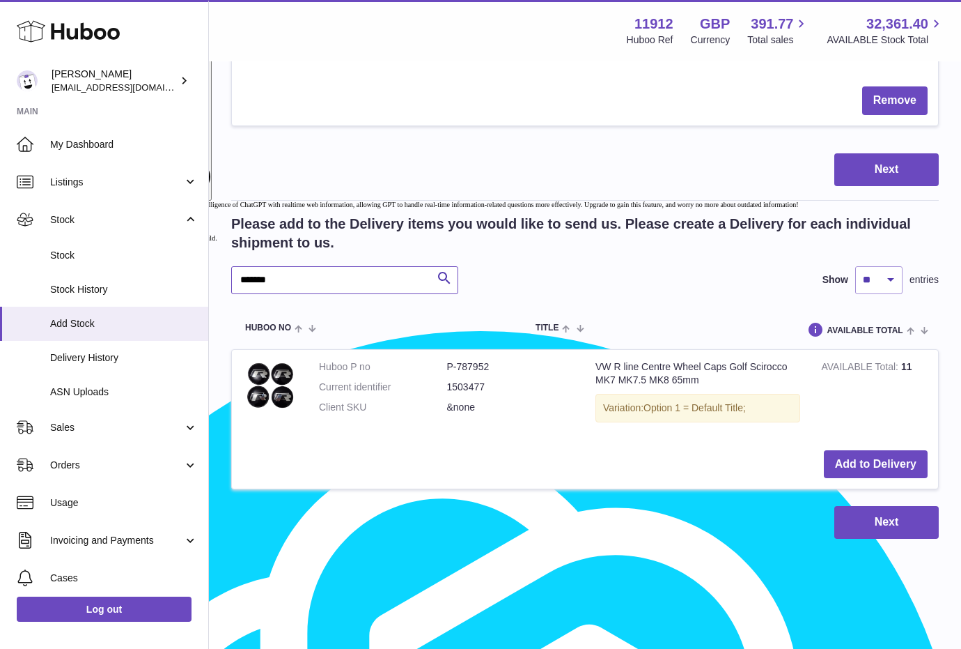
drag, startPoint x: 263, startPoint y: 284, endPoint x: 295, endPoint y: 285, distance: 32.7
click at [295, 285] on input "*******" at bounding box center [344, 280] width 227 height 28
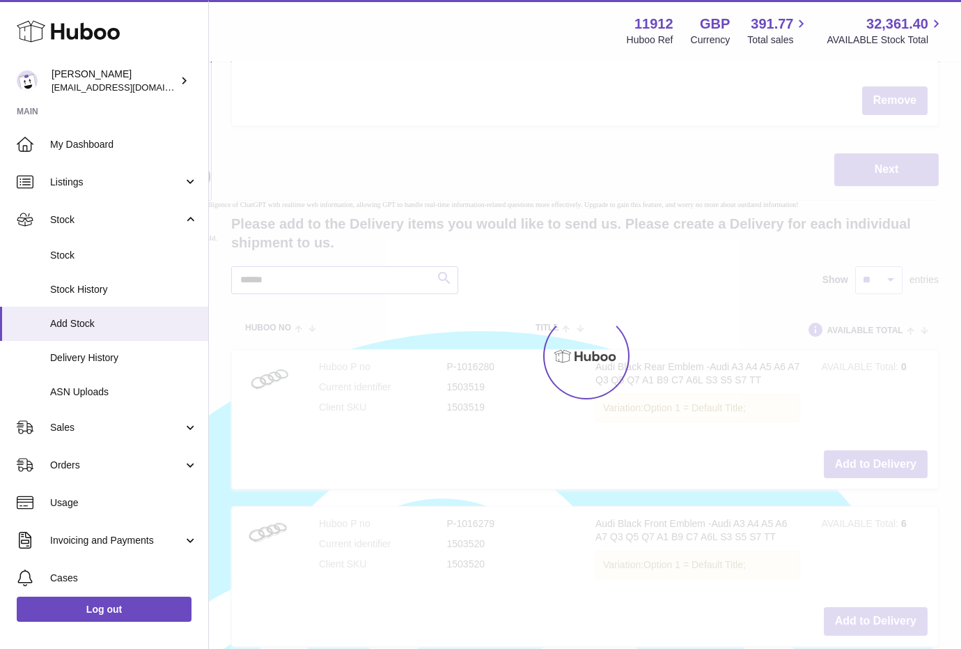
scroll to position [763, 0]
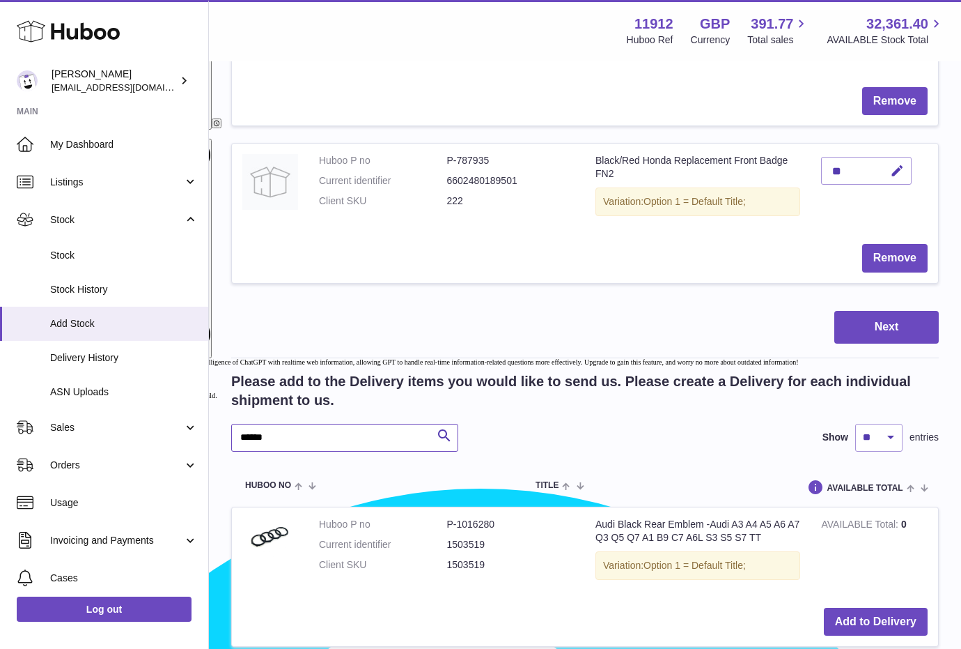
scroll to position [920, 0]
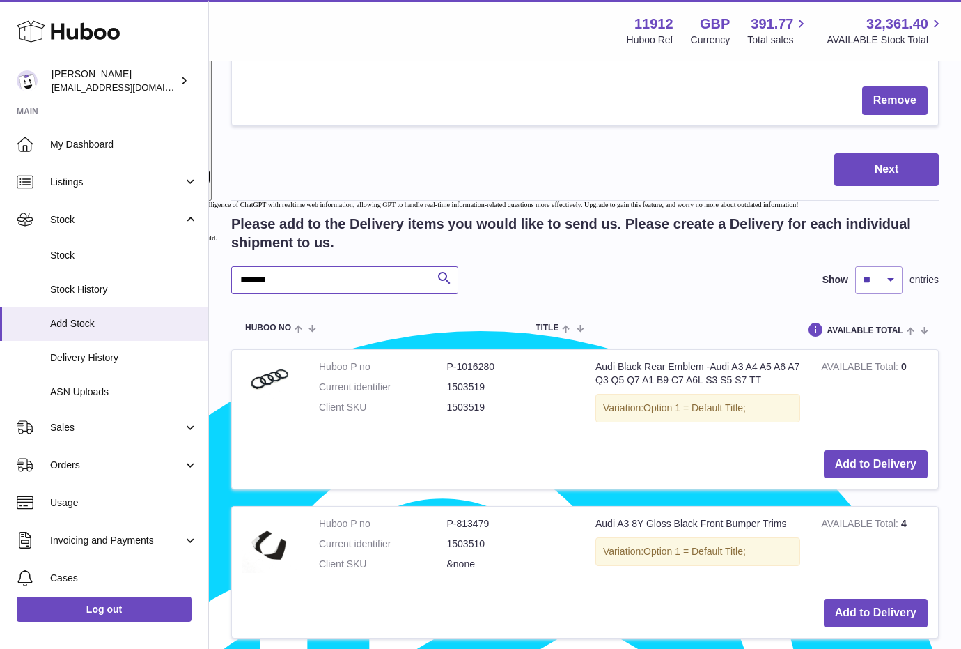
type input "*******"
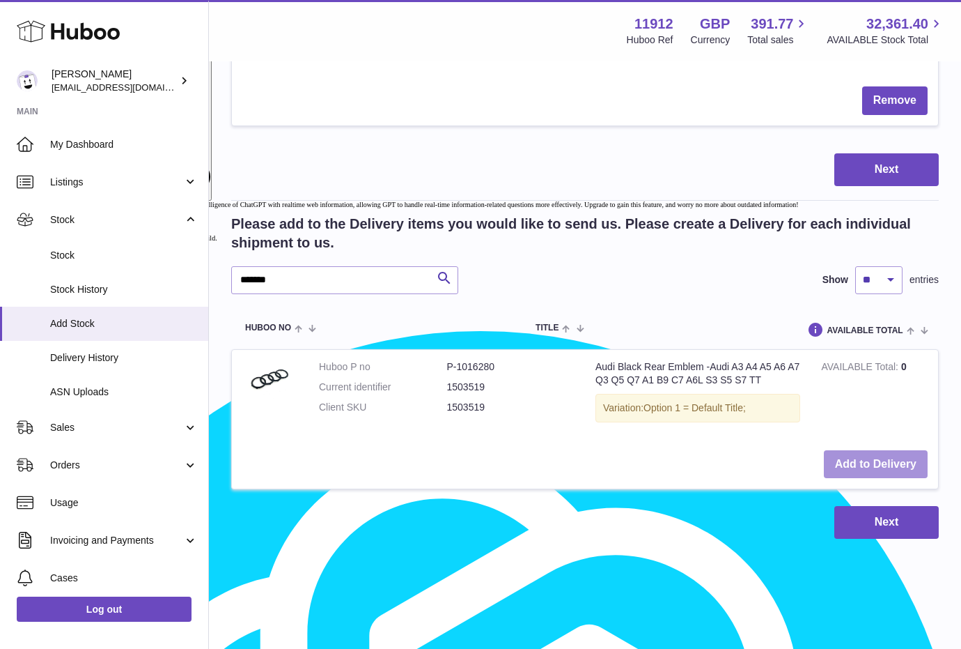
click at [891, 455] on button "Add to Delivery" at bounding box center [876, 464] width 104 height 29
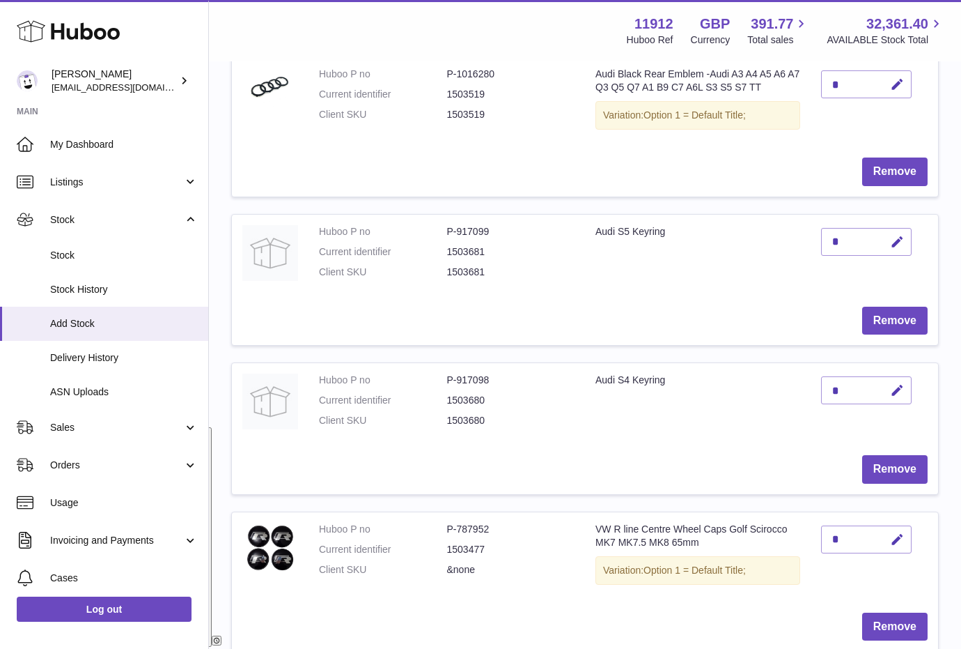
scroll to position [206, 0]
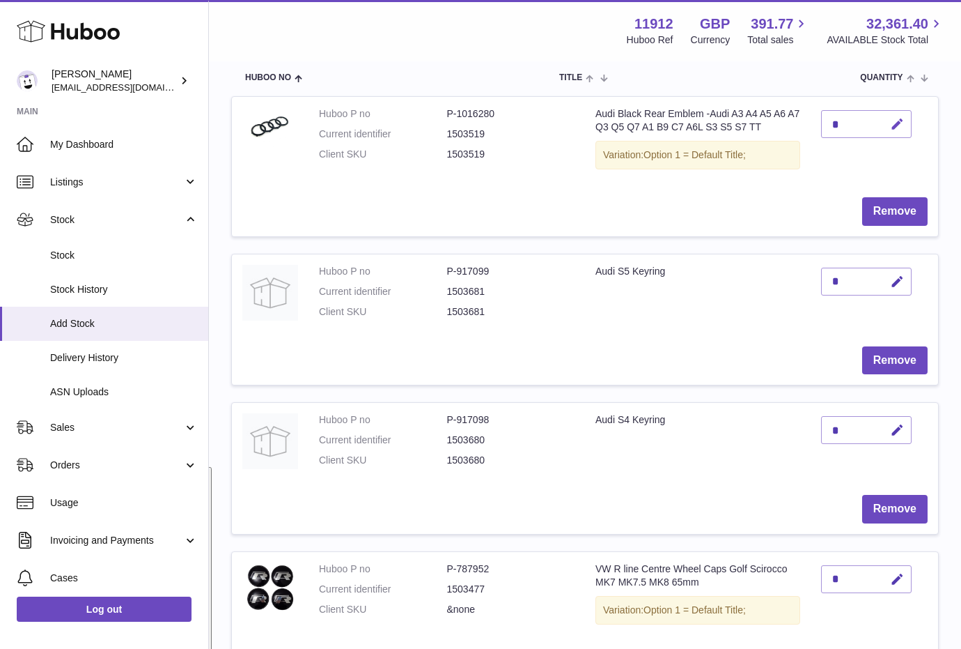
click at [897, 121] on icon "button" at bounding box center [897, 124] width 15 height 15
drag, startPoint x: 845, startPoint y: 127, endPoint x: 826, endPoint y: 127, distance: 18.8
click at [827, 127] on input "*" at bounding box center [866, 124] width 91 height 28
type input "*"
drag, startPoint x: 903, startPoint y: 122, endPoint x: 746, endPoint y: 130, distance: 156.9
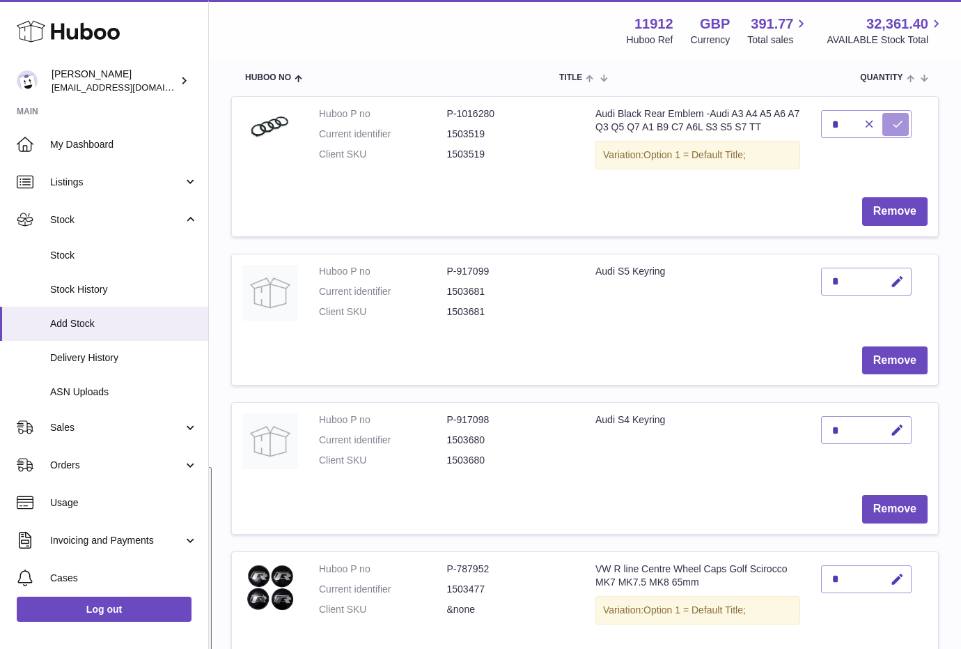
click at [903, 121] on icon "submit" at bounding box center [898, 124] width 13 height 13
click at [935, 309] on td "*" at bounding box center [874, 294] width 127 height 81
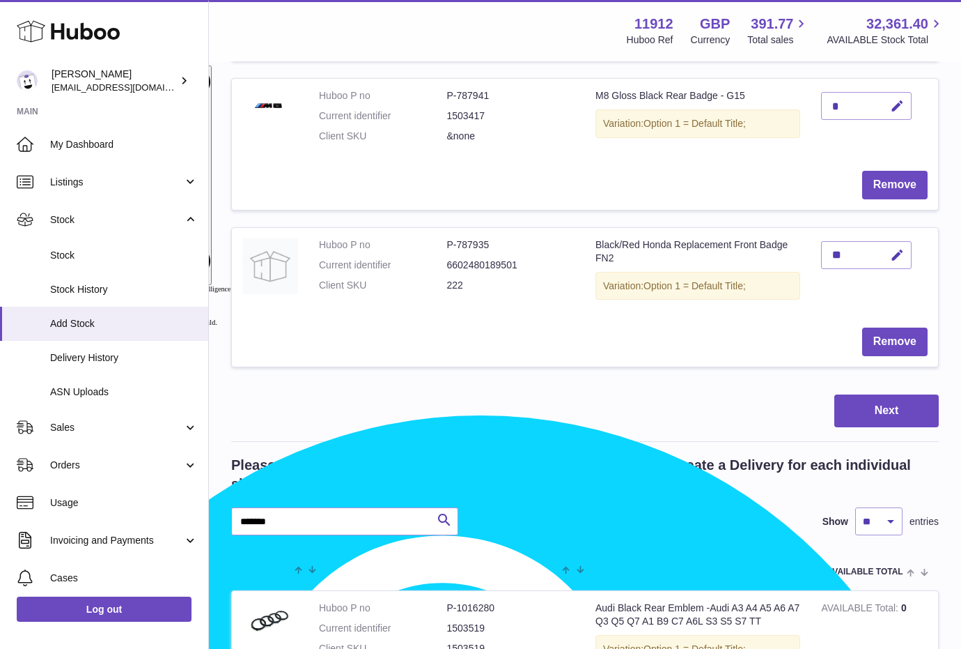
scroll to position [903, 0]
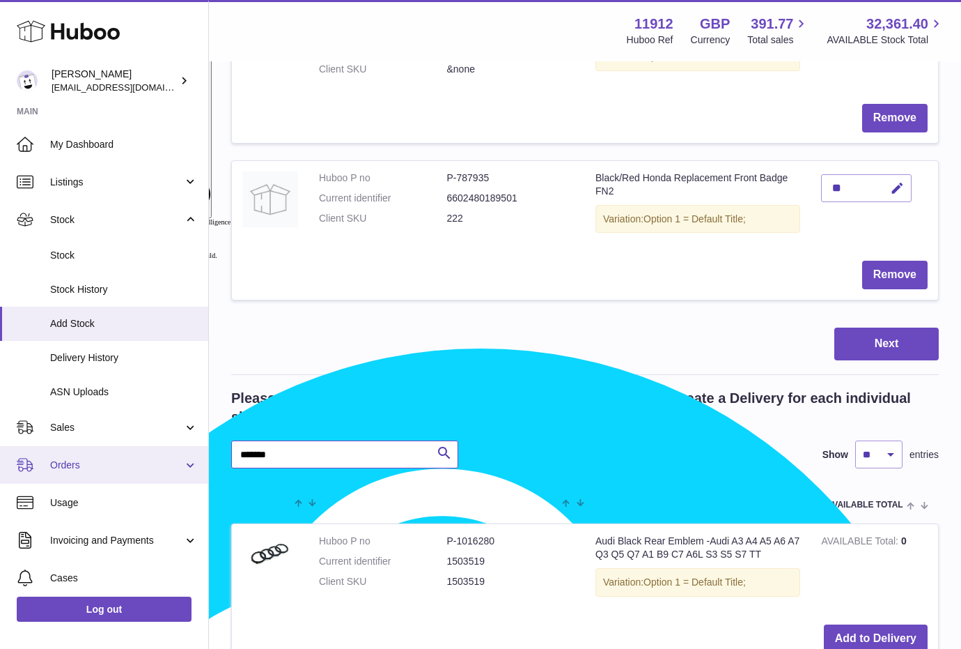
drag, startPoint x: 318, startPoint y: 453, endPoint x: 204, endPoint y: 451, distance: 113.6
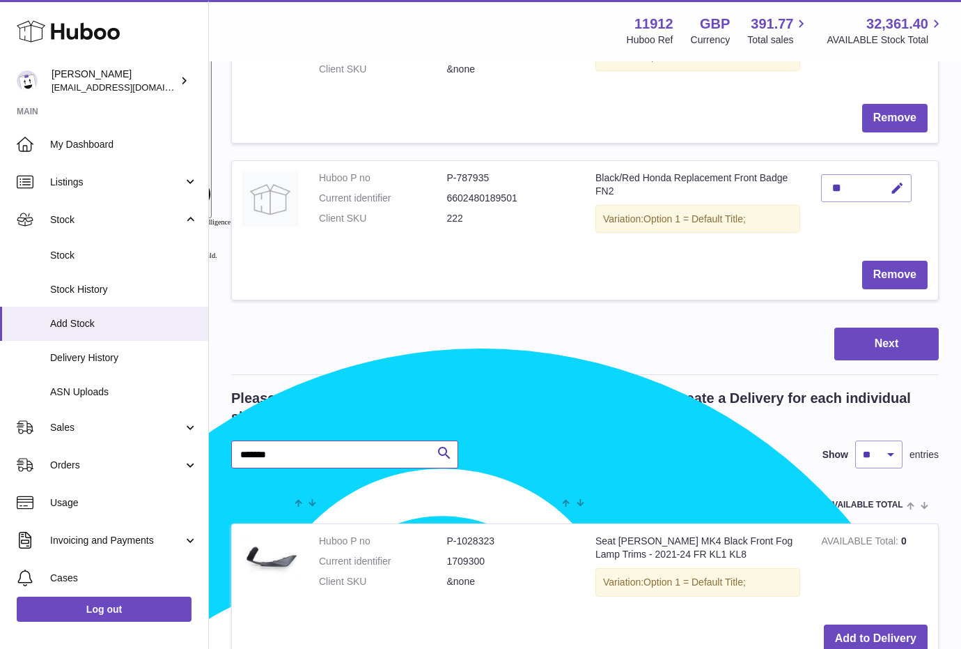
type input "*******"
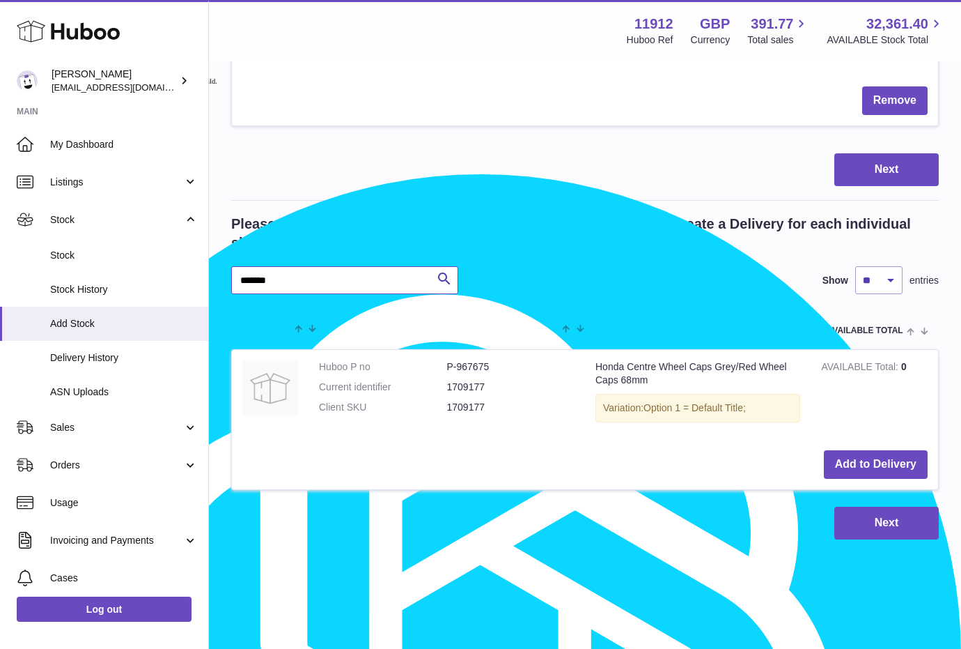
scroll to position [1077, 0]
click at [856, 462] on button "Add to Delivery" at bounding box center [876, 464] width 104 height 29
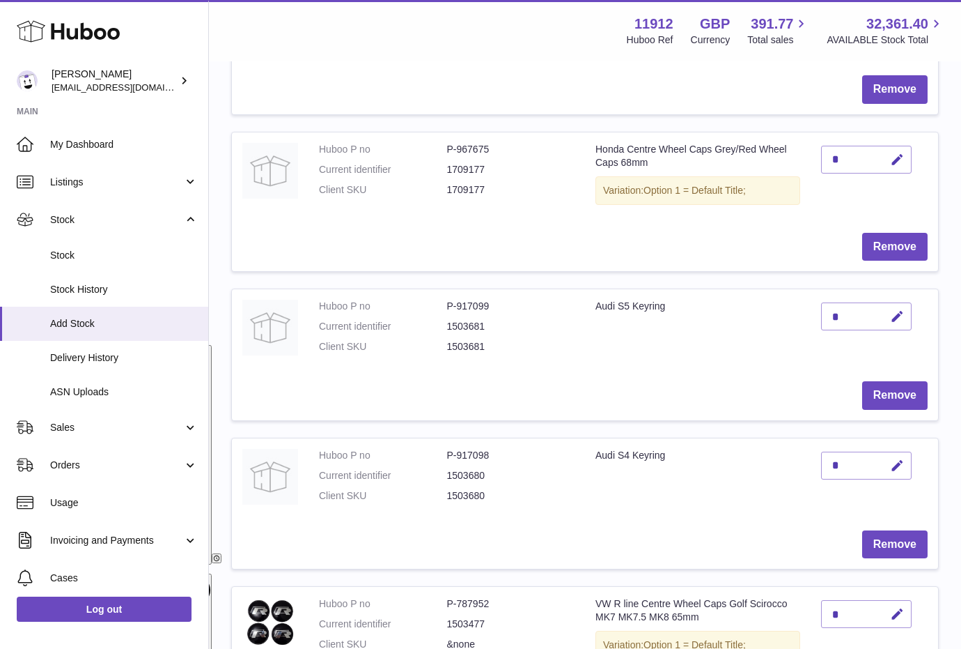
scroll to position [277, 0]
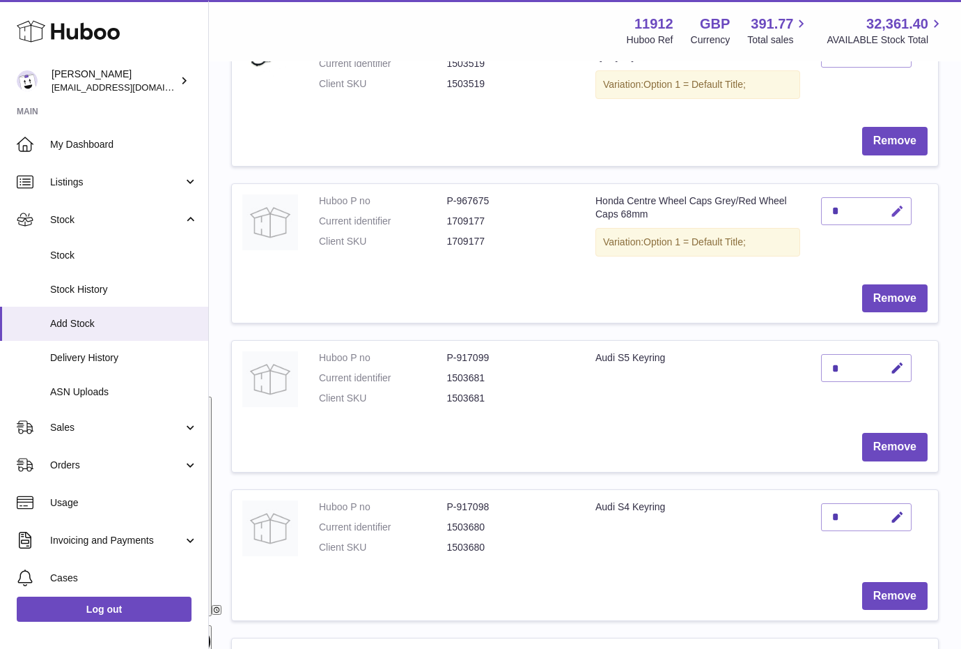
click at [899, 217] on icon "button" at bounding box center [897, 211] width 15 height 15
drag, startPoint x: 844, startPoint y: 213, endPoint x: 830, endPoint y: 213, distance: 13.9
click at [830, 213] on input "*" at bounding box center [866, 211] width 91 height 28
type input "*"
click at [903, 210] on icon "submit" at bounding box center [898, 211] width 13 height 13
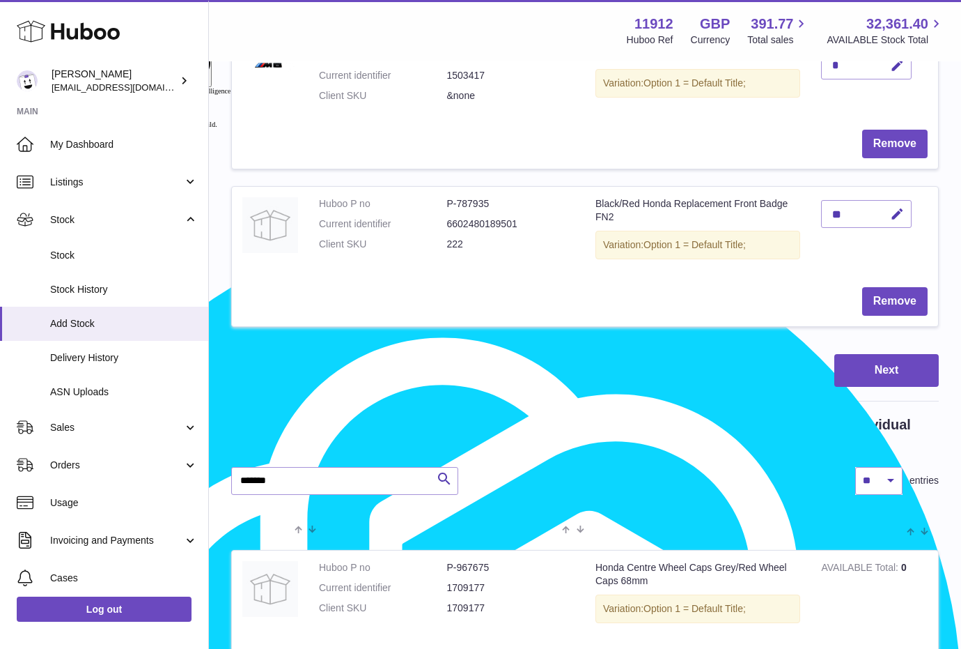
scroll to position [1060, 0]
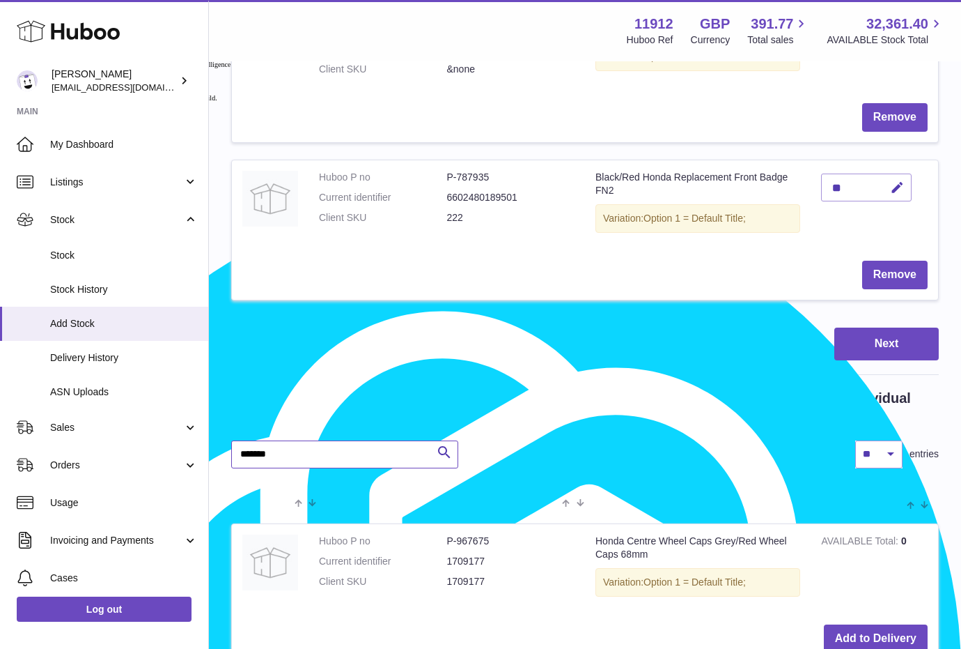
drag, startPoint x: 350, startPoint y: 453, endPoint x: 232, endPoint y: 451, distance: 118.4
click at [231, 451] on input "*******" at bounding box center [344, 454] width 227 height 28
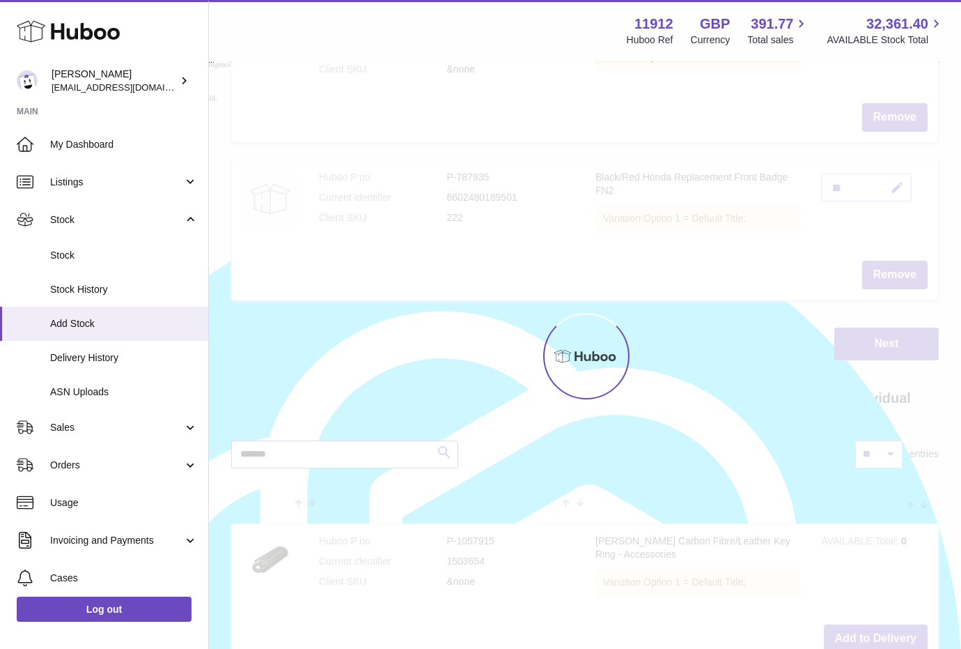
type input "*******"
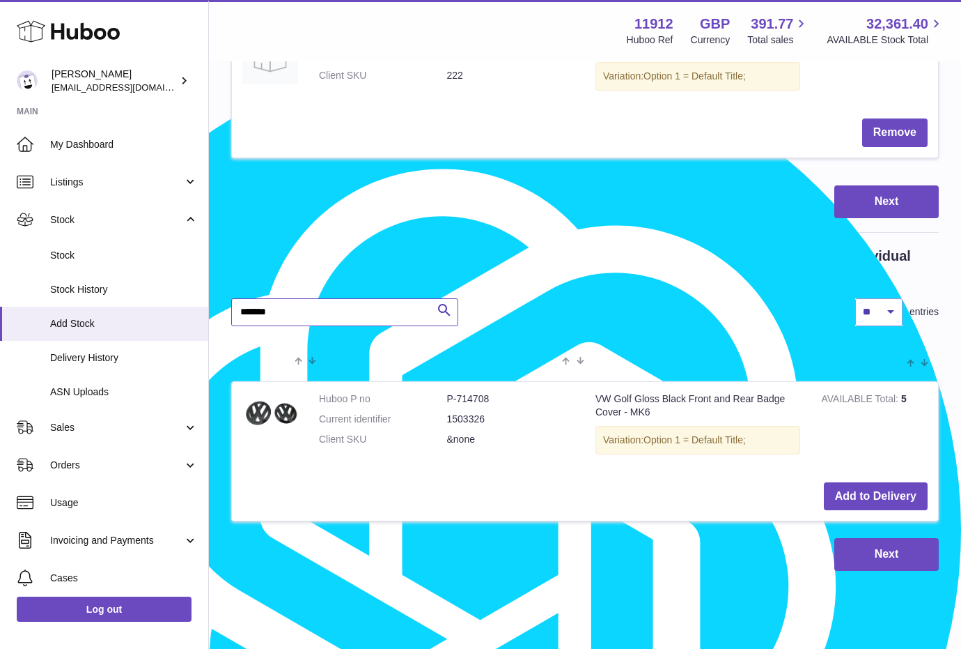
scroll to position [1234, 0]
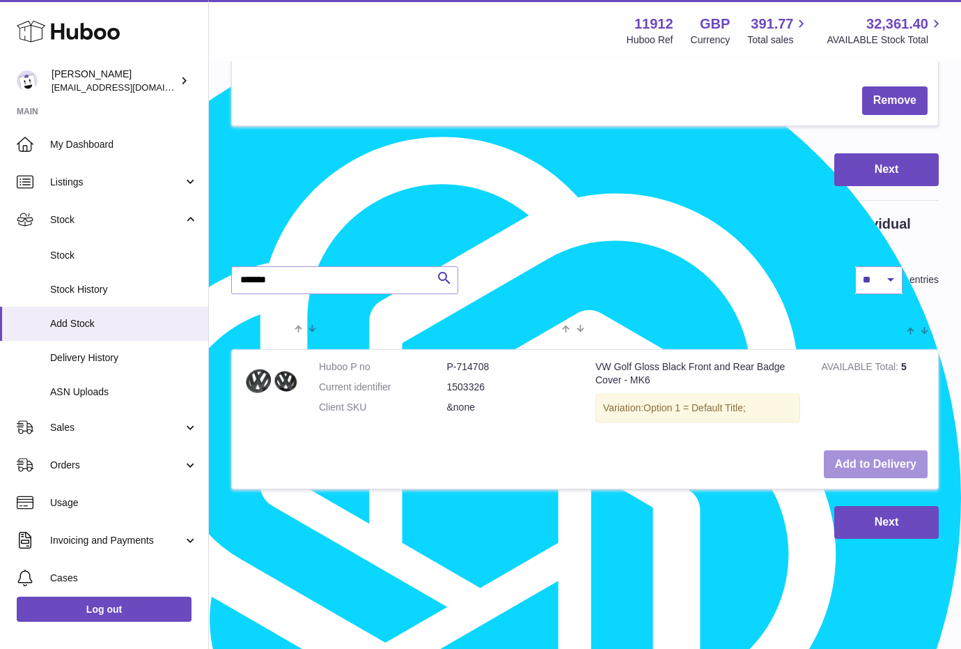
click at [856, 458] on button "Add to Delivery" at bounding box center [876, 464] width 104 height 29
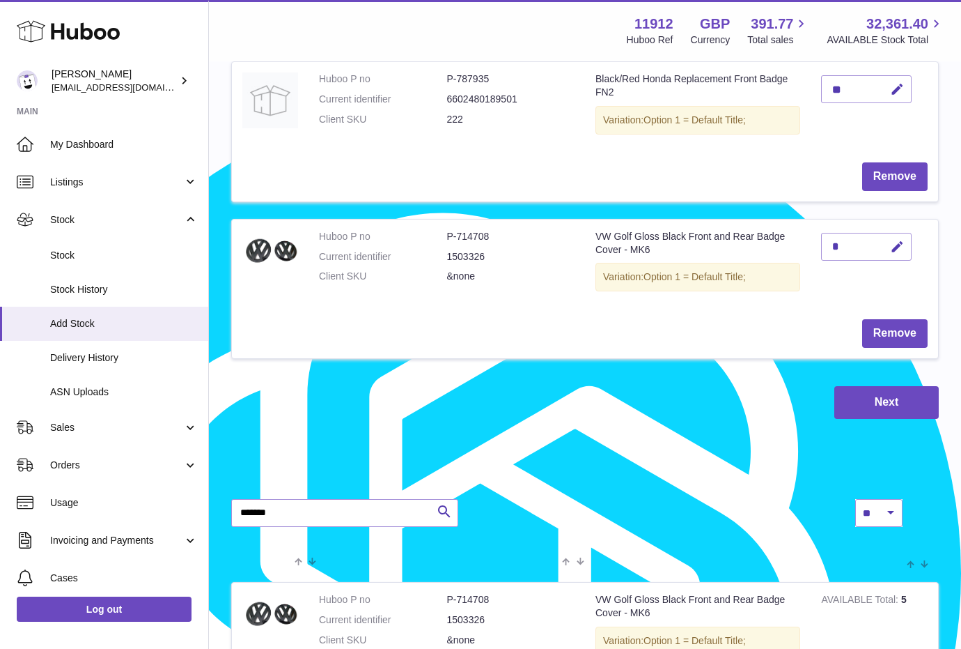
scroll to position [1147, 0]
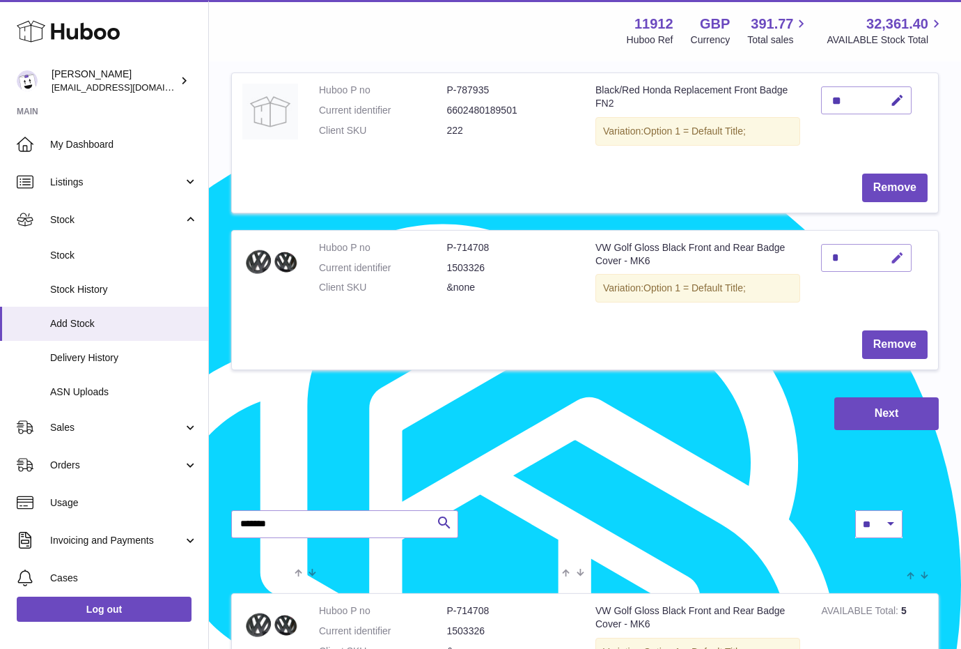
click at [896, 257] on icon "button" at bounding box center [897, 258] width 15 height 15
drag, startPoint x: 839, startPoint y: 261, endPoint x: 807, endPoint y: 261, distance: 32.0
click at [807, 261] on tr "Huboo P no P-714708 Current identifier 1503326 Client SKU &none VW Golf Gloss B…" at bounding box center [585, 300] width 708 height 140
type input "*"
click at [896, 261] on icon "submit" at bounding box center [898, 257] width 13 height 13
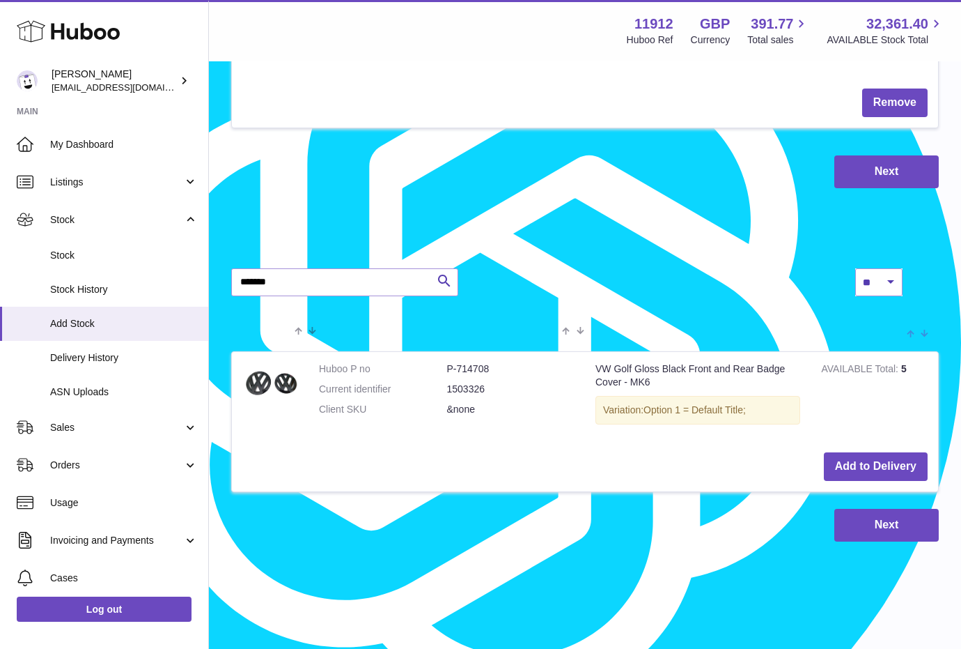
scroll to position [1391, 0]
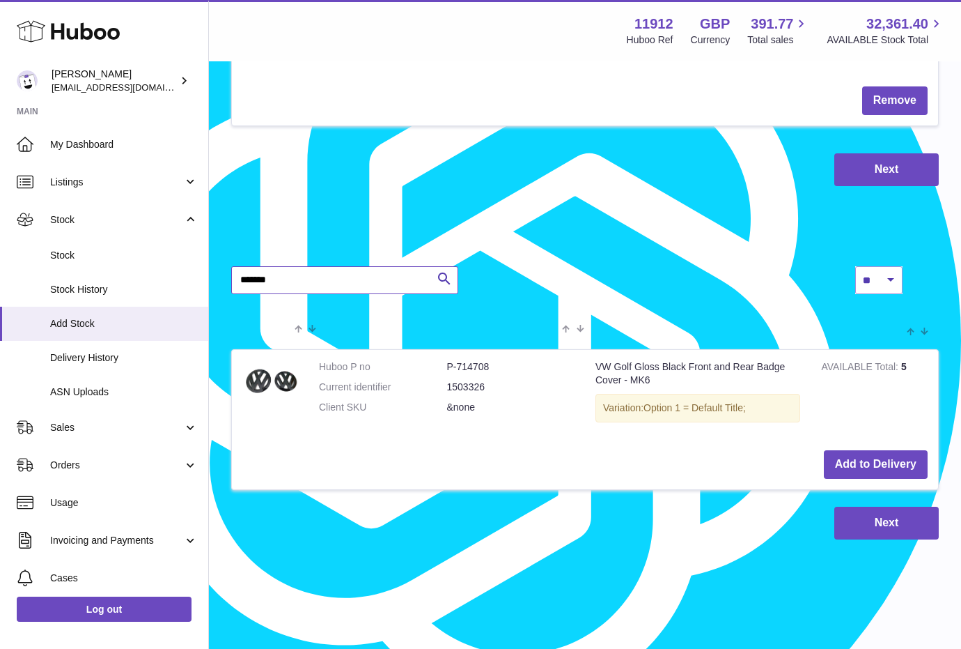
drag, startPoint x: 267, startPoint y: 280, endPoint x: 318, endPoint y: 283, distance: 50.9
click at [318, 283] on input "*******" at bounding box center [344, 280] width 227 height 28
type input "*******"
click at [848, 457] on button "Add to Delivery" at bounding box center [876, 464] width 104 height 29
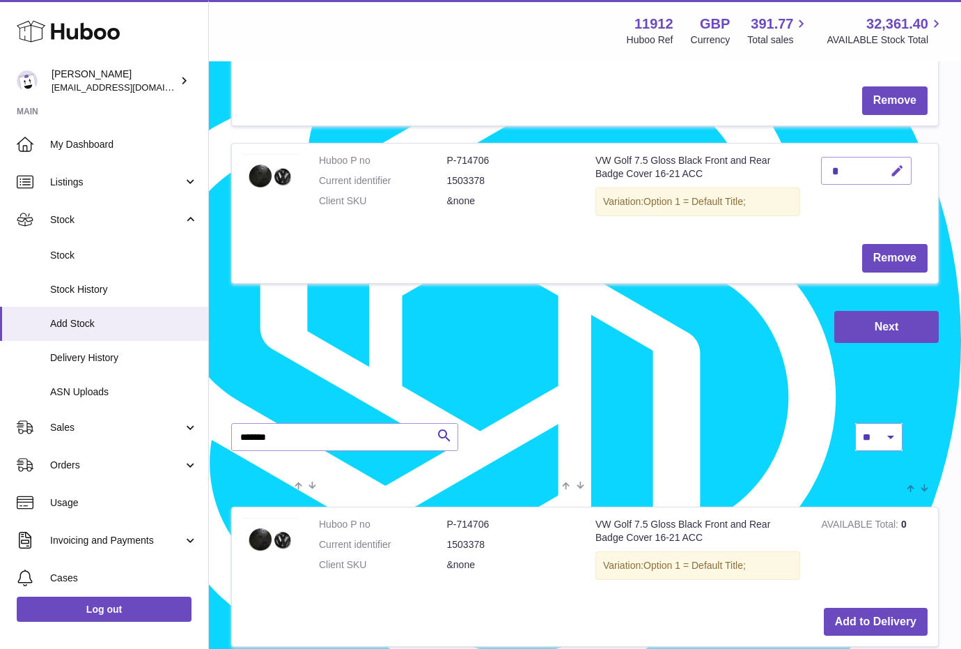
click at [890, 174] on button "button" at bounding box center [895, 171] width 33 height 29
drag, startPoint x: 844, startPoint y: 176, endPoint x: 800, endPoint y: 177, distance: 43.2
click at [802, 175] on tr "Huboo P no P-714706 Current identifier 1503378 Client SKU &none VW Golf 7.5 Glo…" at bounding box center [585, 213] width 708 height 140
type input "*"
click at [895, 169] on icon "submit" at bounding box center [898, 170] width 13 height 13
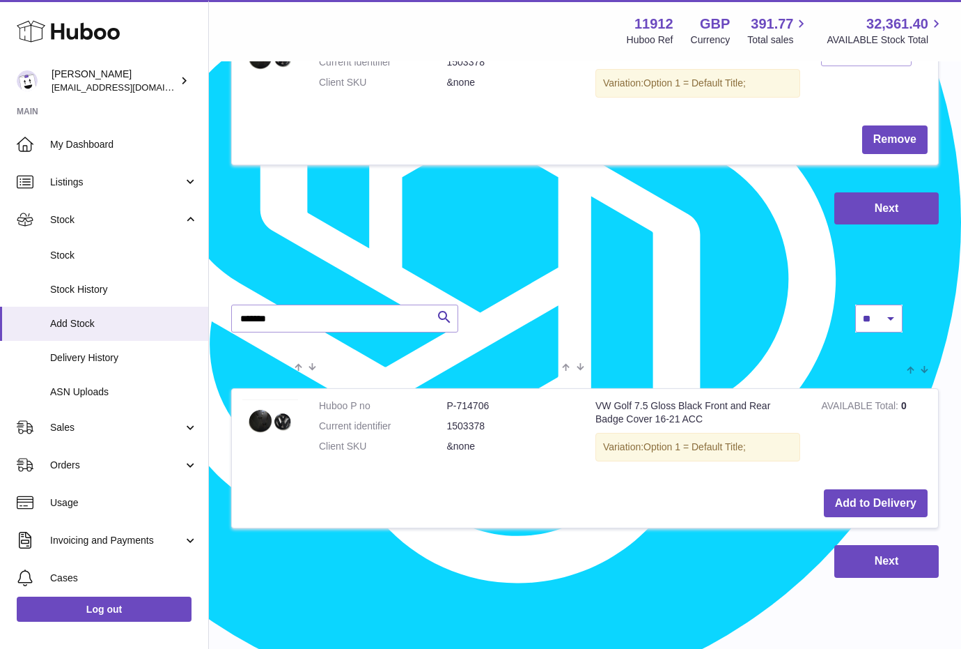
scroll to position [1548, 0]
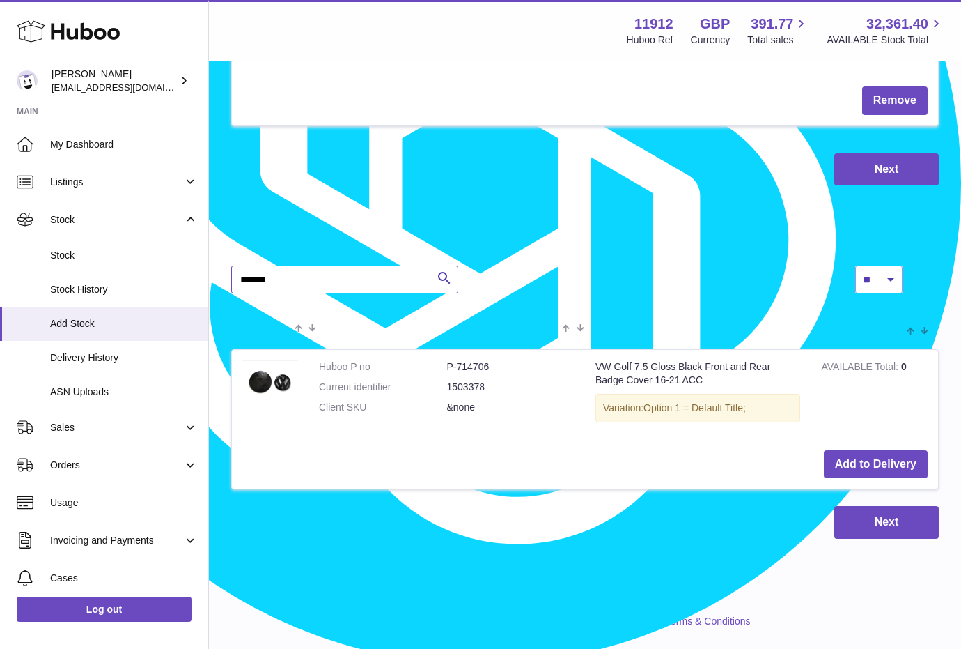
drag, startPoint x: 260, startPoint y: 277, endPoint x: 346, endPoint y: 279, distance: 85.7
click at [327, 278] on input "*******" at bounding box center [344, 279] width 227 height 28
type input "*******"
click at [883, 472] on button "Add to Delivery" at bounding box center [876, 464] width 104 height 29
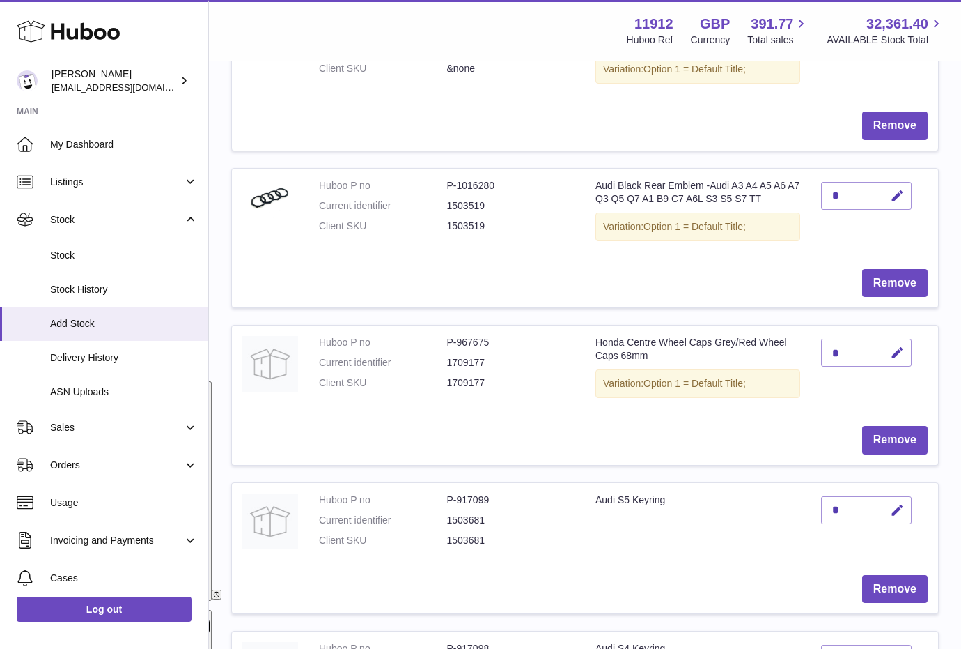
scroll to position [138, 0]
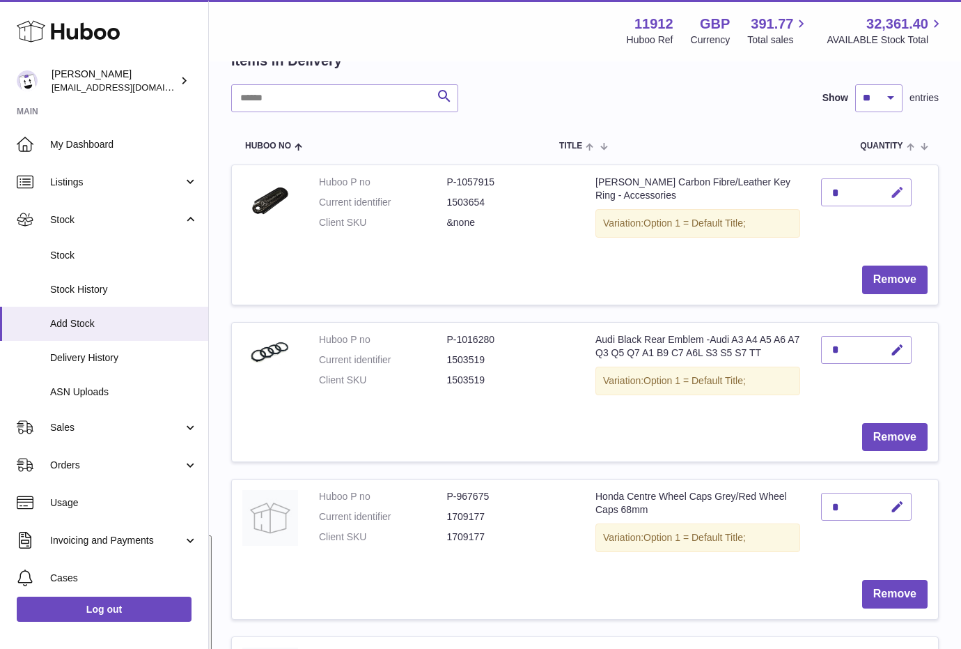
click at [898, 188] on icon "button" at bounding box center [897, 192] width 15 height 15
drag, startPoint x: 824, startPoint y: 195, endPoint x: 807, endPoint y: 195, distance: 16.7
click at [807, 195] on tr "Huboo P no P-1057915 Current identifier 1503654 Client SKU &none Mercedes Black…" at bounding box center [585, 234] width 708 height 140
type input "*"
click at [899, 192] on icon "submit" at bounding box center [898, 192] width 13 height 13
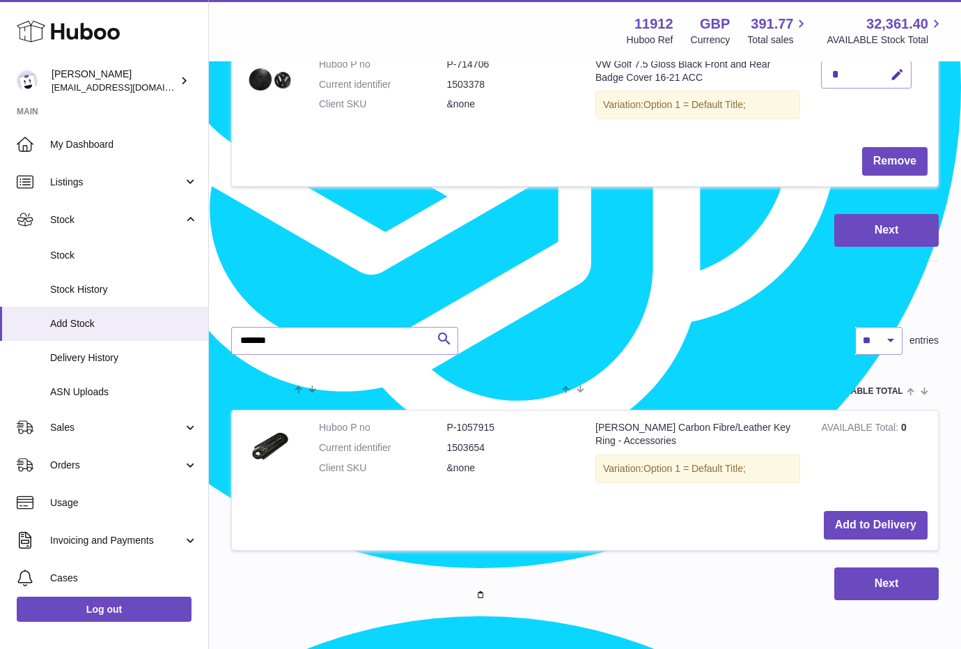
scroll to position [1705, 0]
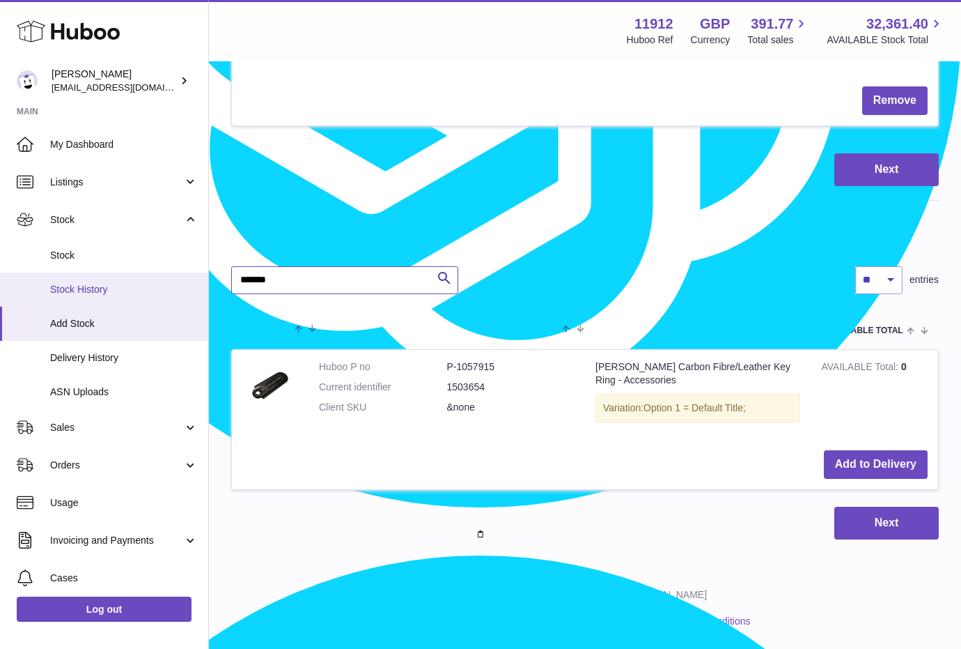
drag, startPoint x: 293, startPoint y: 284, endPoint x: 160, endPoint y: 281, distance: 133.8
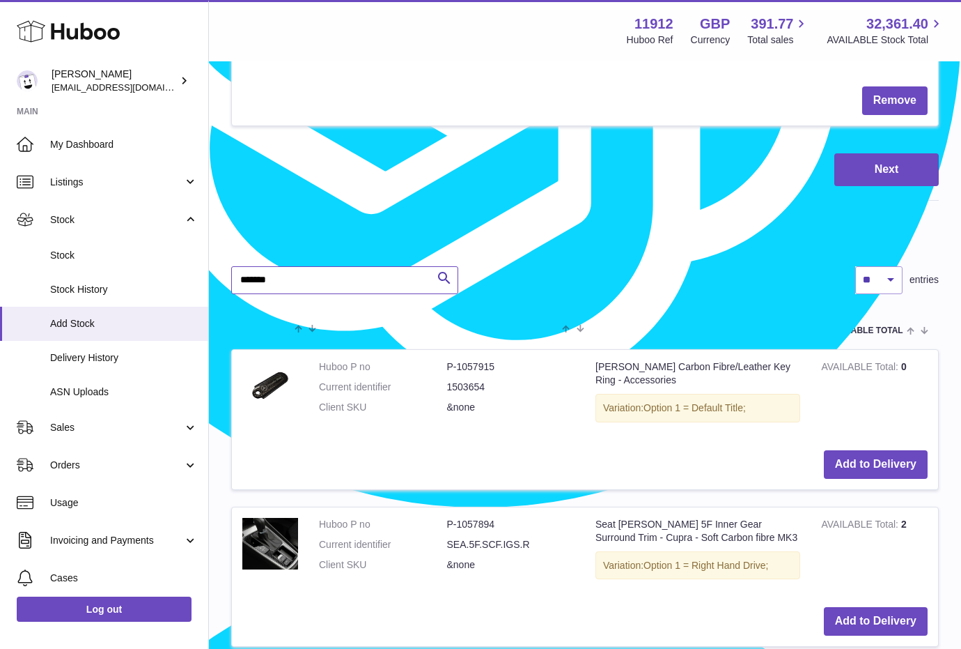
type input "*******"
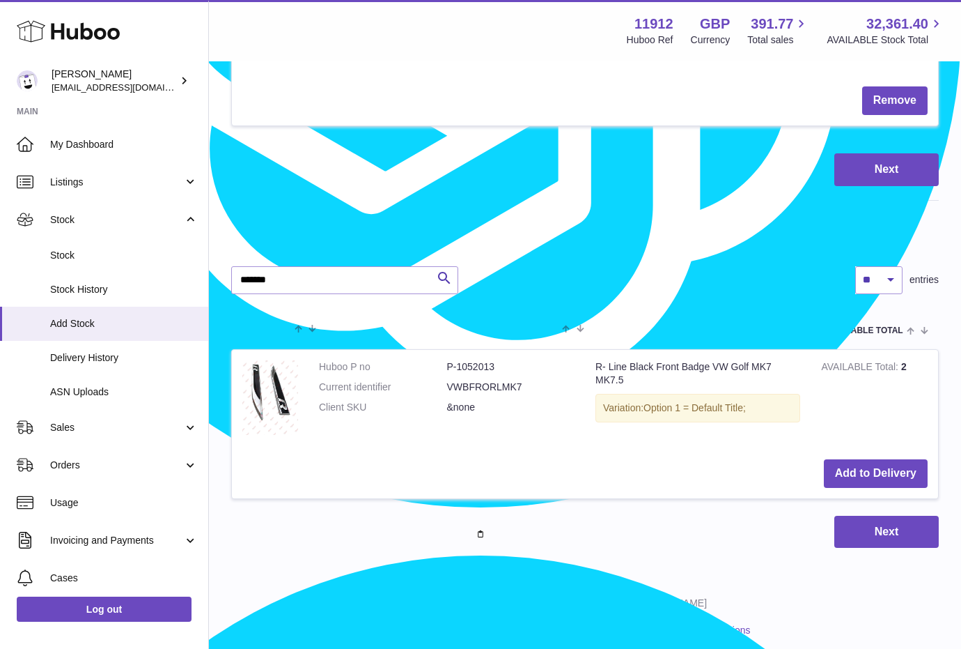
click at [840, 457] on td "Add to Delivery" at bounding box center [585, 473] width 706 height 49
click at [846, 469] on button "Add to Delivery" at bounding box center [876, 473] width 104 height 29
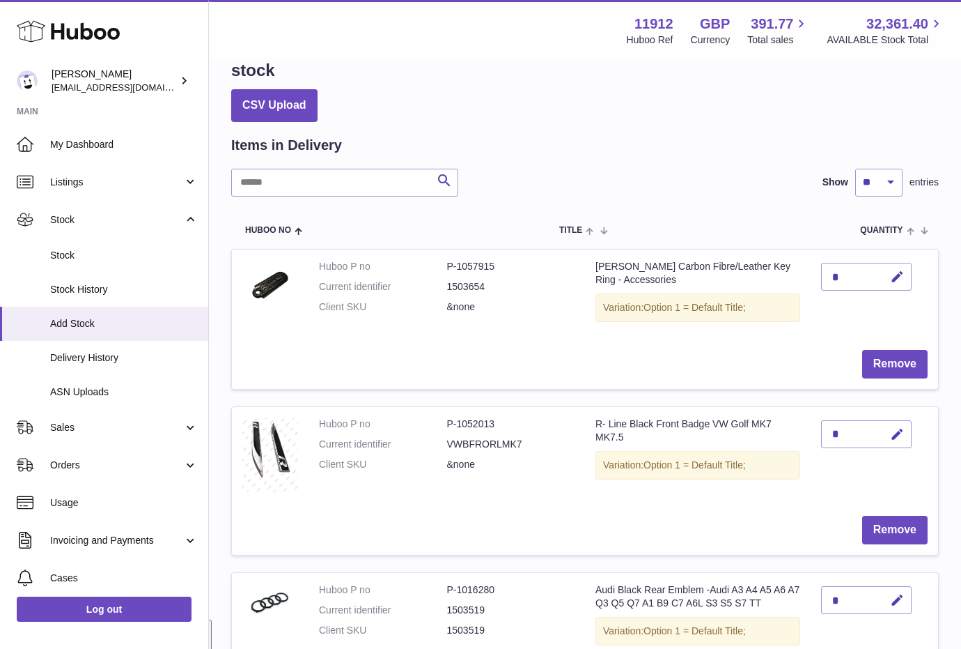
scroll to position [51, 0]
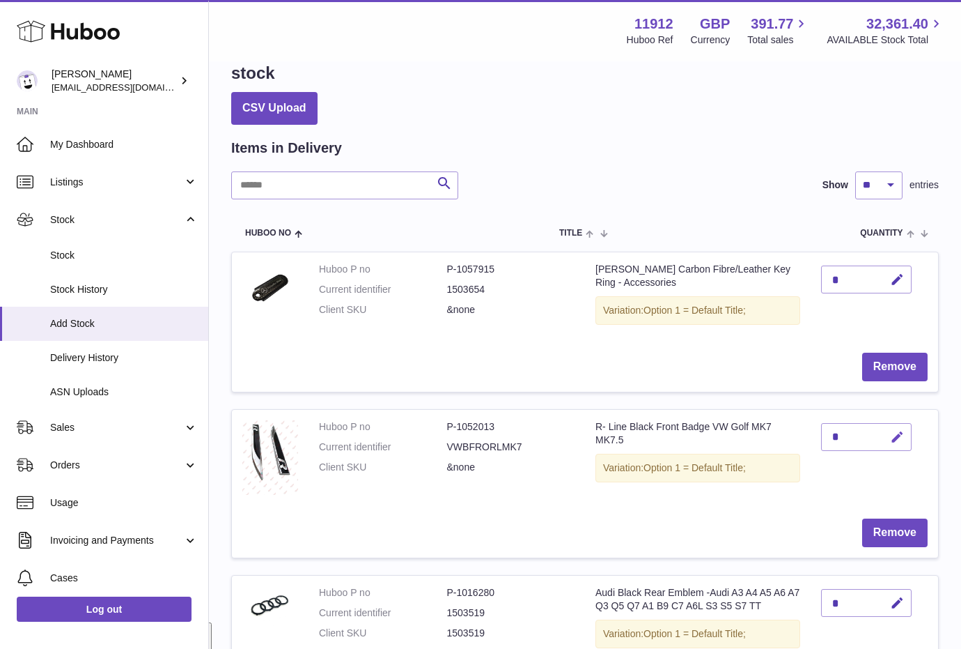
click at [895, 437] on icon "button" at bounding box center [897, 437] width 15 height 15
drag, startPoint x: 844, startPoint y: 440, endPoint x: 813, endPoint y: 441, distance: 30.7
click at [813, 441] on td "*" at bounding box center [874, 459] width 127 height 99
type input "*"
click at [890, 437] on button "submit" at bounding box center [896, 437] width 26 height 22
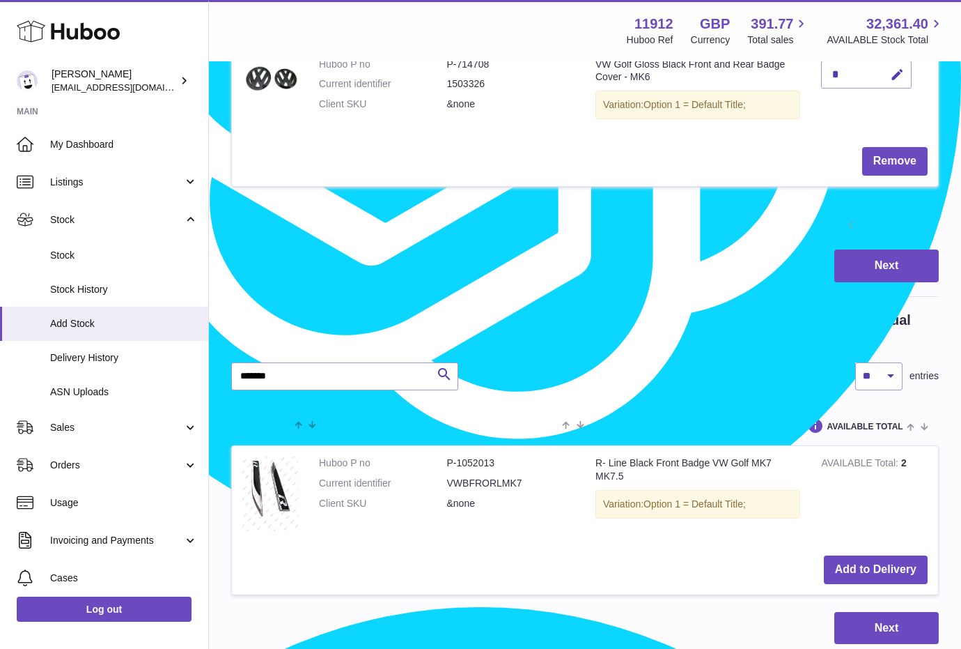
scroll to position [1705, 0]
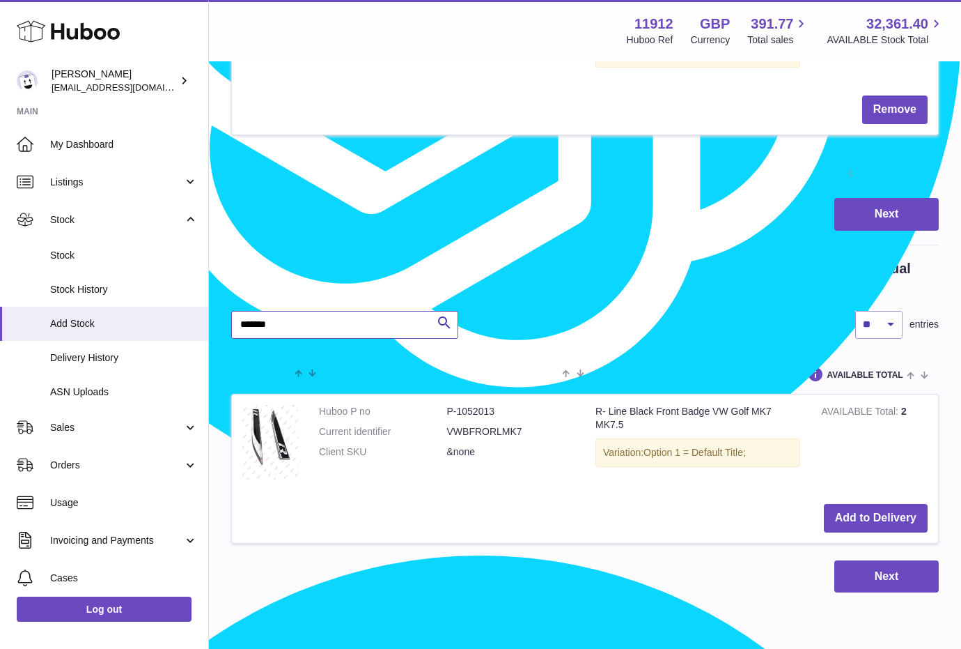
click at [287, 329] on input "*******" at bounding box center [344, 325] width 227 height 28
type input "*******"
click at [843, 515] on button "Add to Delivery" at bounding box center [876, 518] width 104 height 29
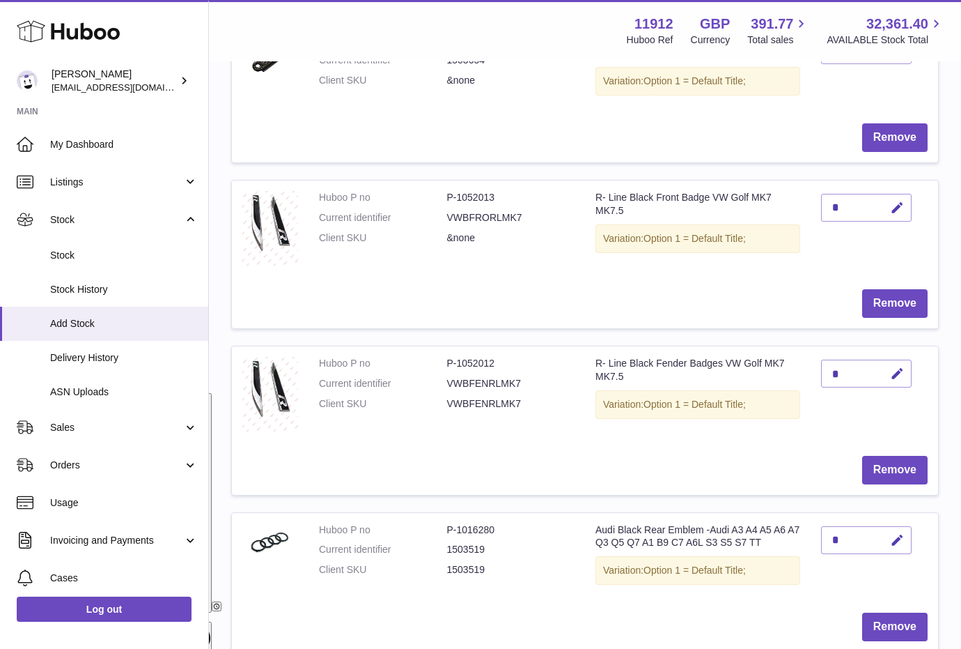
scroll to position [312, 0]
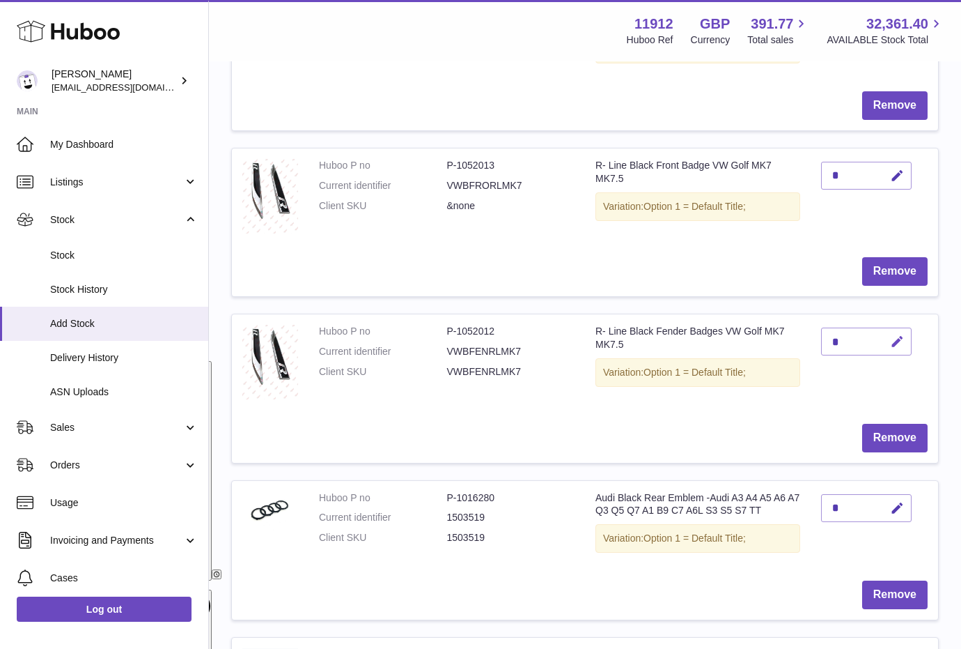
click at [897, 348] on icon "button" at bounding box center [897, 341] width 15 height 15
drag, startPoint x: 837, startPoint y: 346, endPoint x: 823, endPoint y: 346, distance: 14.6
click at [823, 346] on input "*" at bounding box center [866, 341] width 91 height 28
type input "*"
click at [899, 341] on icon "submit" at bounding box center [898, 341] width 13 height 13
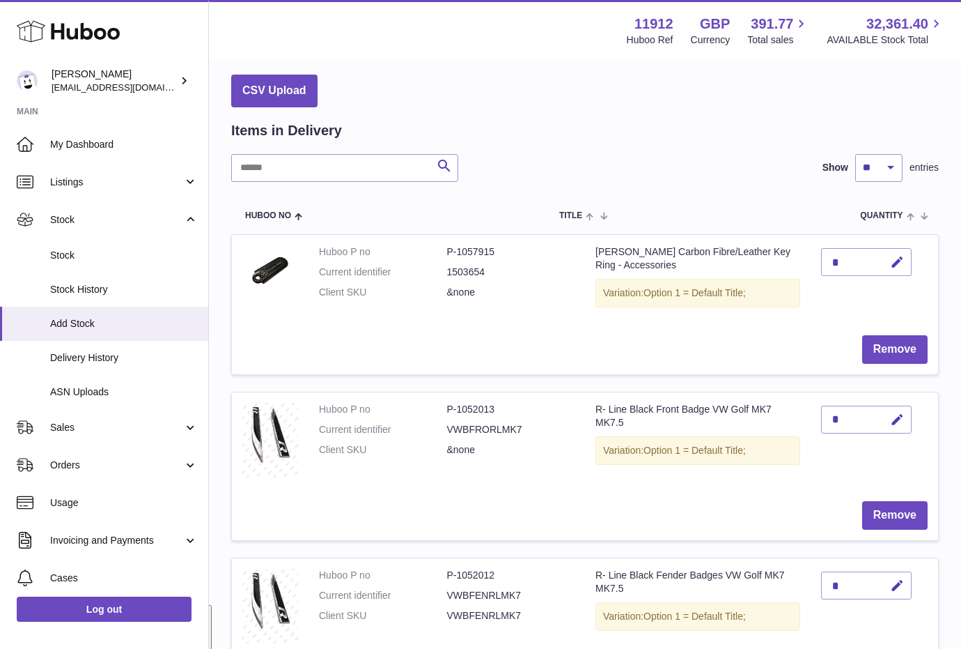
scroll to position [0, 0]
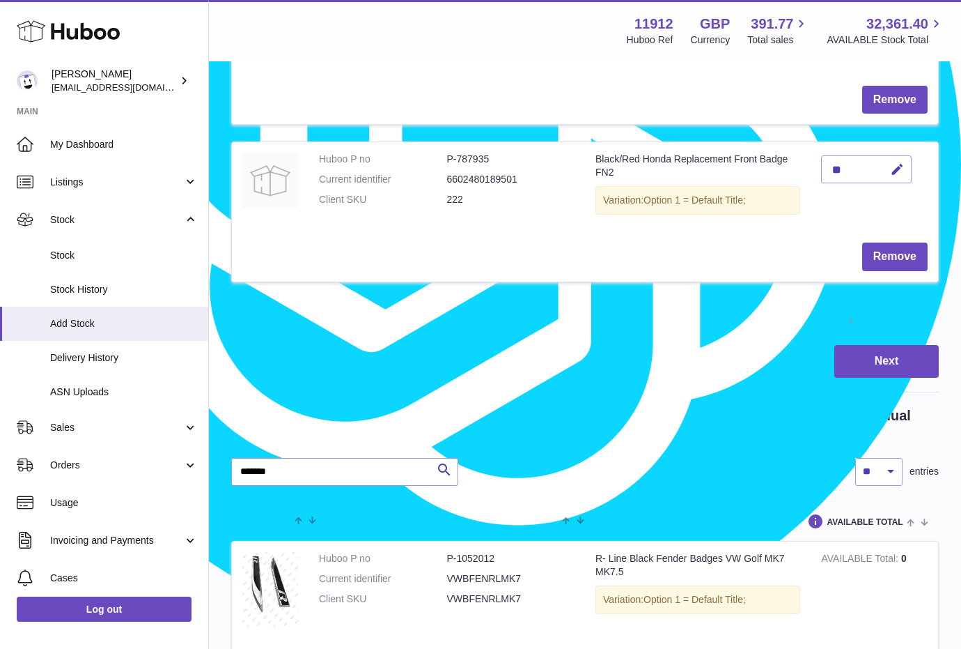
click at [899, 326] on link "2" at bounding box center [901, 321] width 25 height 25
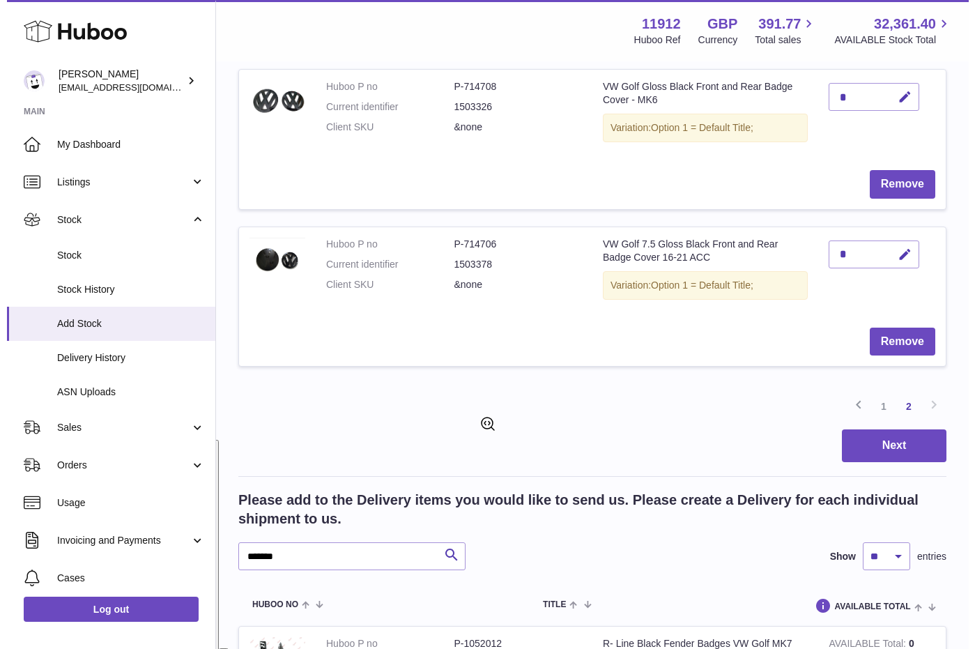
scroll to position [411, 0]
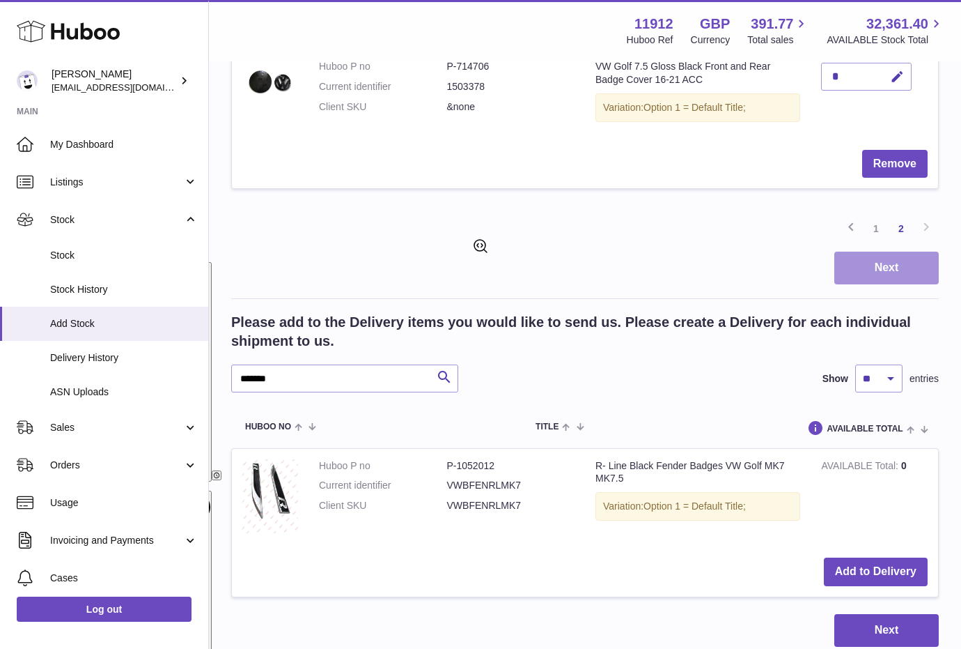
click at [874, 270] on button "Next" at bounding box center [886, 267] width 104 height 33
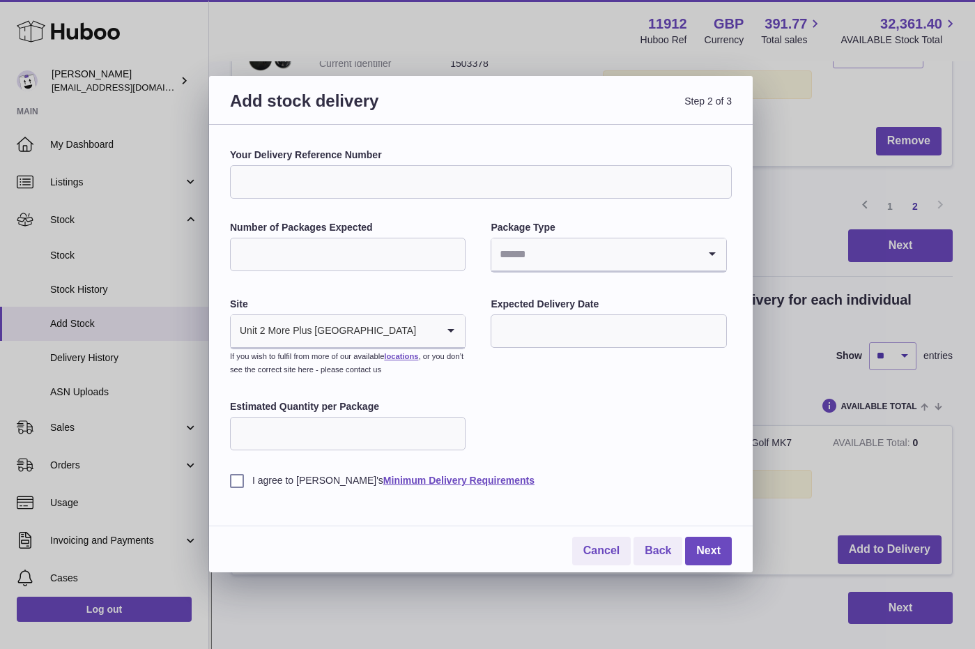
click at [374, 191] on input "Your Delivery Reference Number" at bounding box center [481, 181] width 502 height 33
click at [290, 241] on input "Number of Packages Expected" at bounding box center [347, 254] width 235 height 33
click at [642, 442] on div "Your Delivery Reference Number Number of Packages Expected Package Type Loading…" at bounding box center [481, 317] width 502 height 339
click at [359, 270] on input "Number of Packages Expected" at bounding box center [347, 254] width 235 height 33
type input "*"
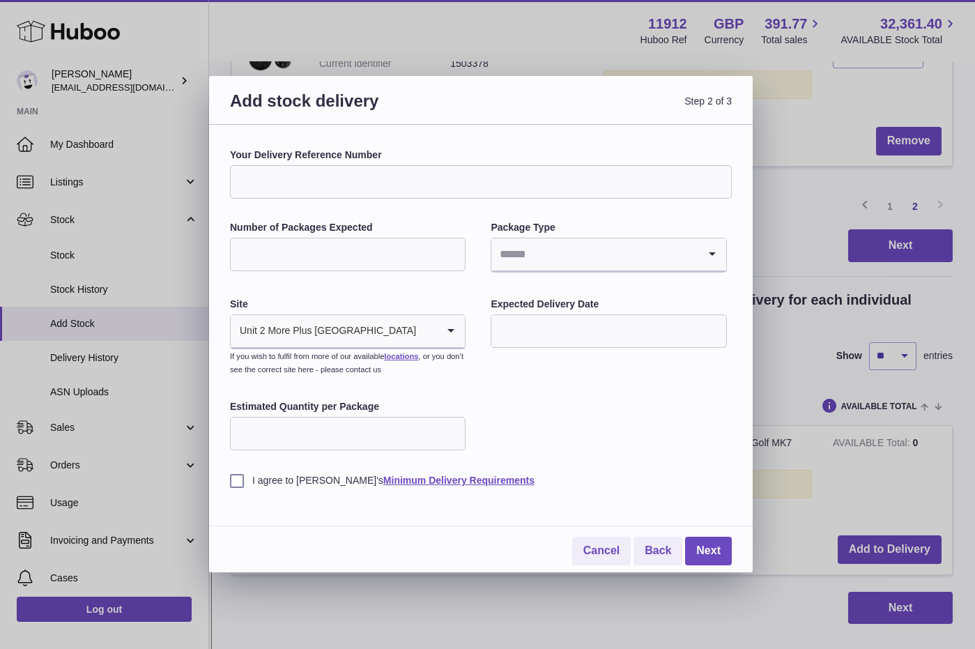
click at [385, 179] on input "Your Delivery Reference Number" at bounding box center [481, 181] width 502 height 33
type input "**********"
click at [623, 268] on input "Search for option" at bounding box center [594, 254] width 206 height 32
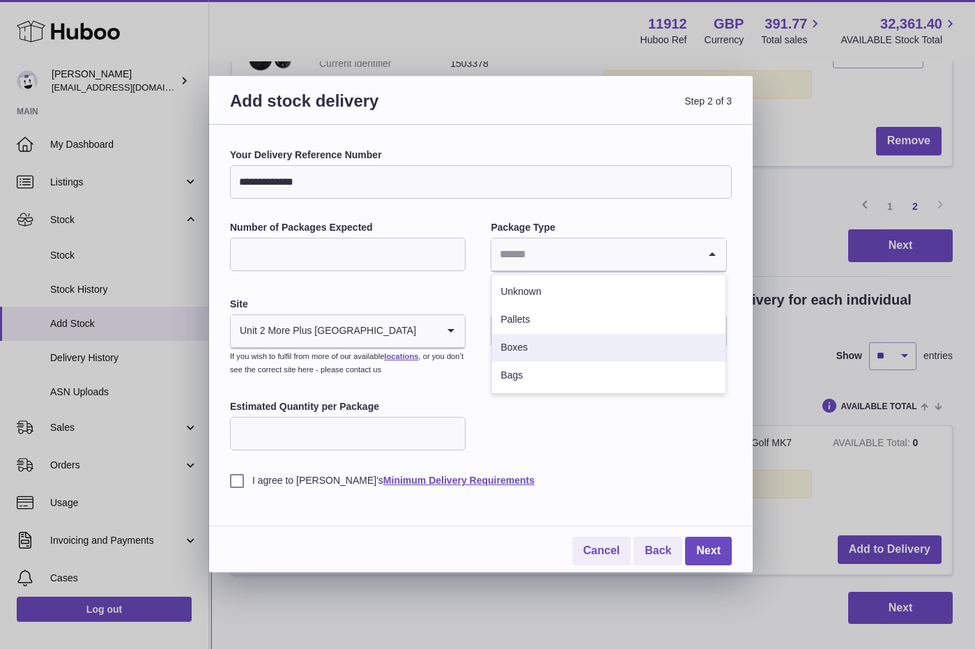
click at [545, 355] on li "Boxes" at bounding box center [608, 348] width 233 height 28
click at [545, 336] on input "text" at bounding box center [607, 330] width 235 height 33
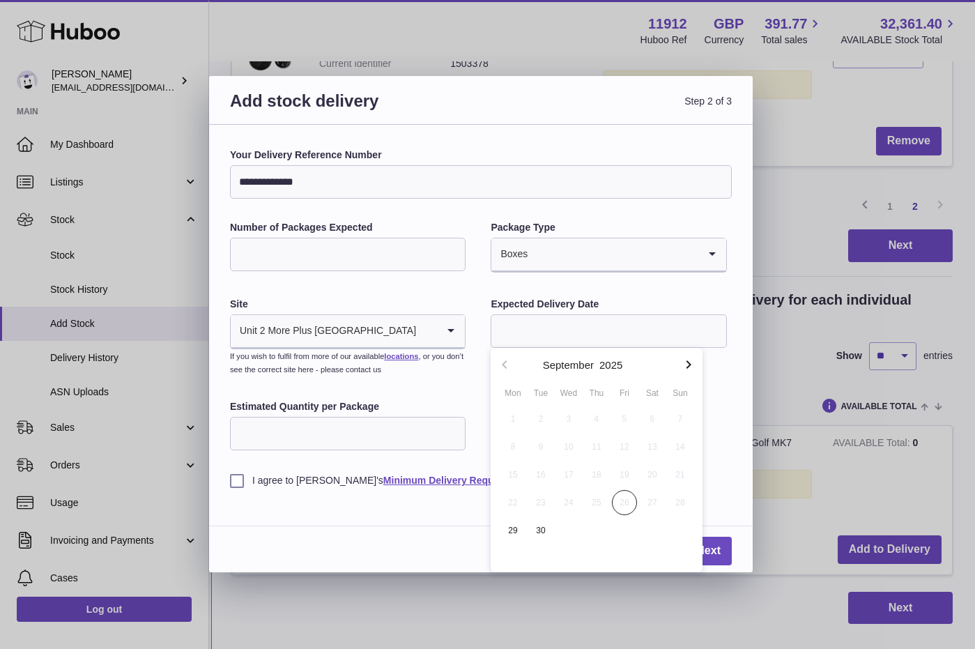
click at [685, 368] on icon "button" at bounding box center [688, 364] width 17 height 17
click at [593, 421] on span "2" at bounding box center [596, 418] width 25 height 25
type input "**********"
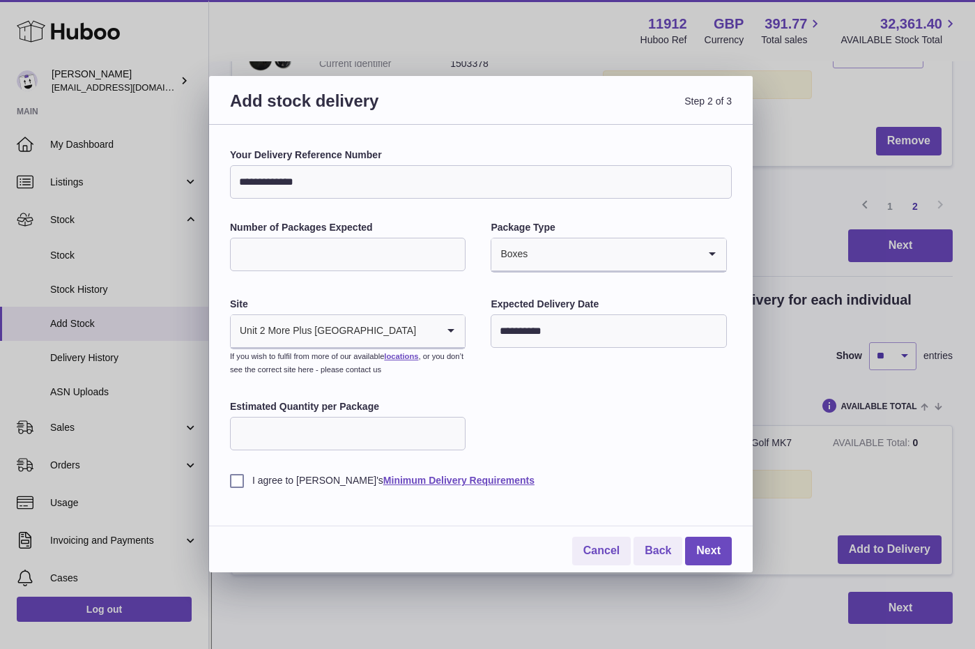
click at [362, 431] on input "Estimated Quantity per Package" at bounding box center [347, 433] width 235 height 33
click at [384, 435] on input "Estimated Quantity per Package" at bounding box center [347, 433] width 235 height 33
type input "**"
drag, startPoint x: 233, startPoint y: 479, endPoint x: 270, endPoint y: 479, distance: 37.6
click at [233, 479] on label "I agree to Huboo's Minimum Delivery Requirements" at bounding box center [481, 480] width 502 height 13
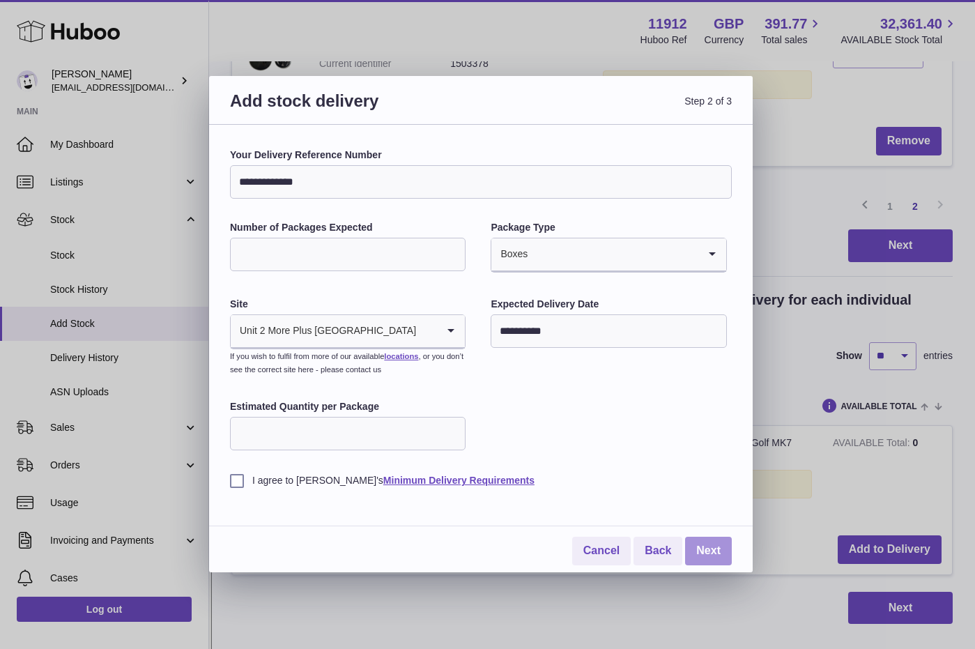
click at [707, 552] on link "Next" at bounding box center [708, 550] width 47 height 29
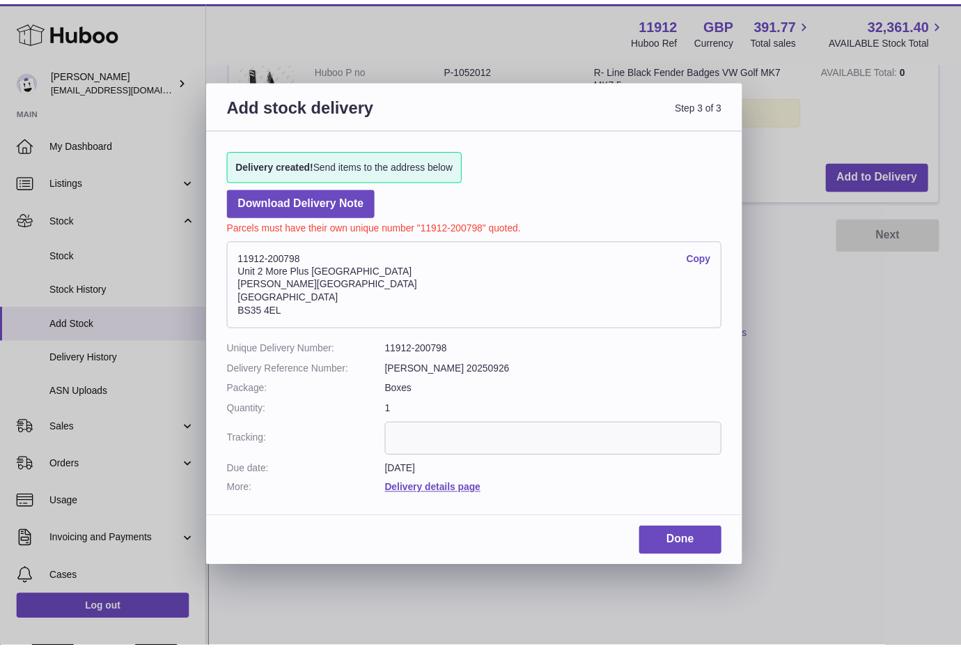
scroll to position [123, 0]
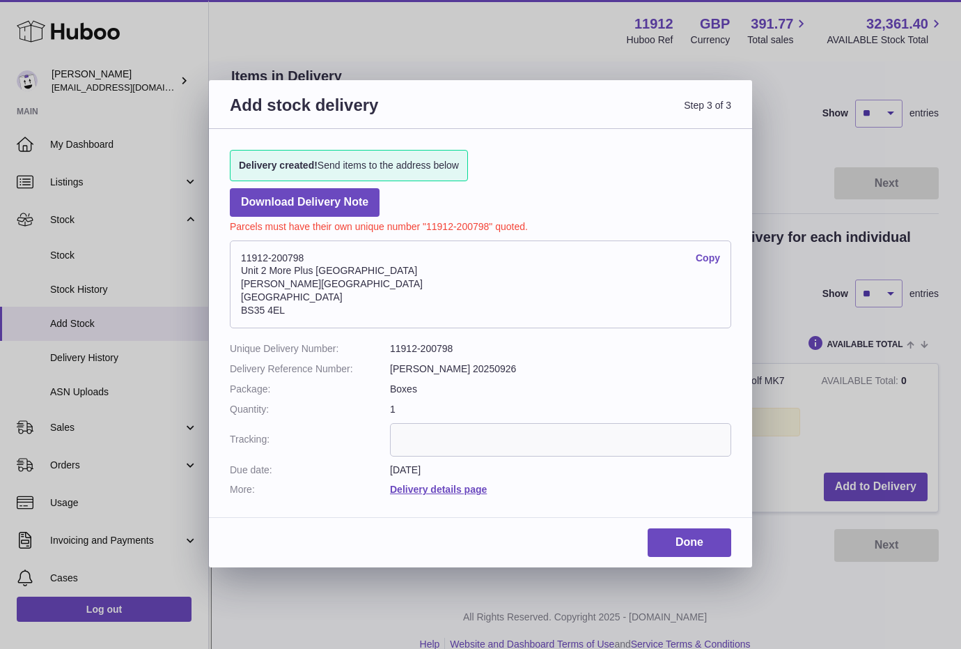
click at [442, 436] on input "text" at bounding box center [560, 439] width 341 height 33
paste input "**********"
type input "**********"
click at [678, 544] on link "Done" at bounding box center [690, 542] width 84 height 29
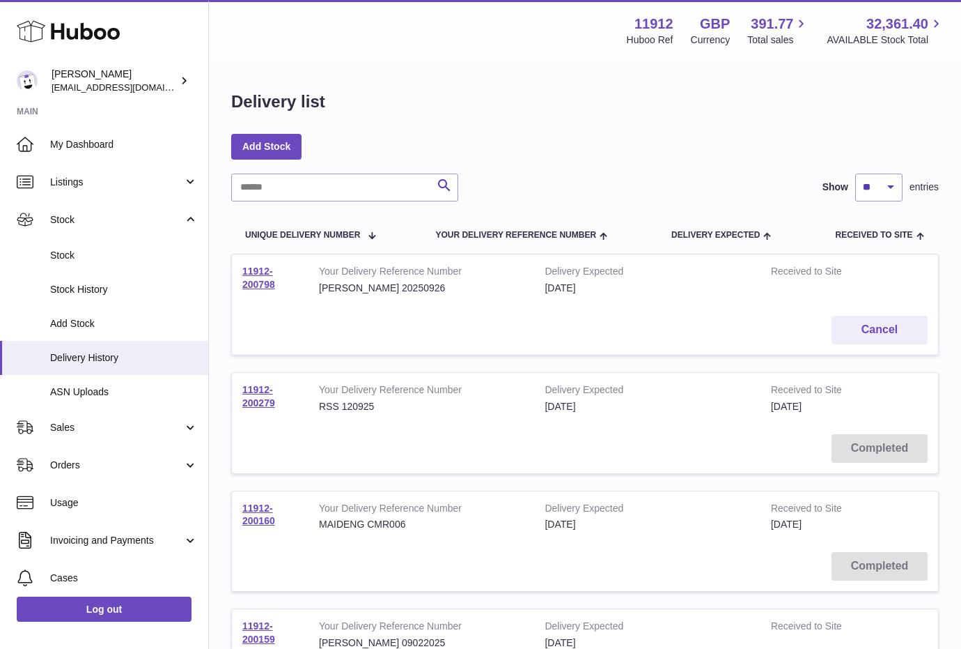
drag, startPoint x: 289, startPoint y: 289, endPoint x: 242, endPoint y: 273, distance: 50.0
type textarea "**********"
click at [242, 273] on td "11912-200798" at bounding box center [270, 279] width 77 height 51
copy link "11912-200798"
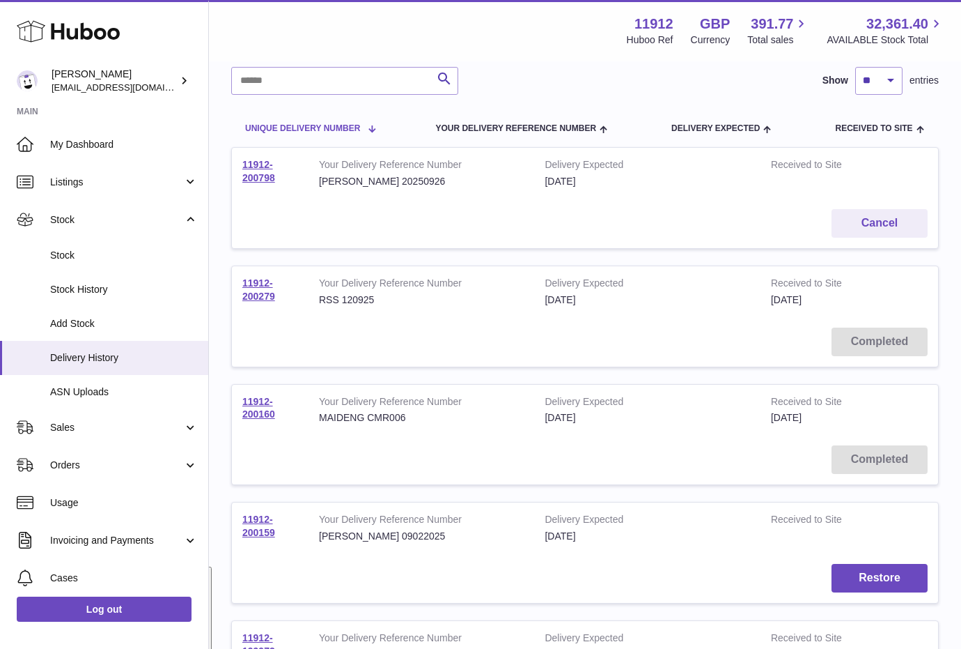
scroll to position [174, 0]
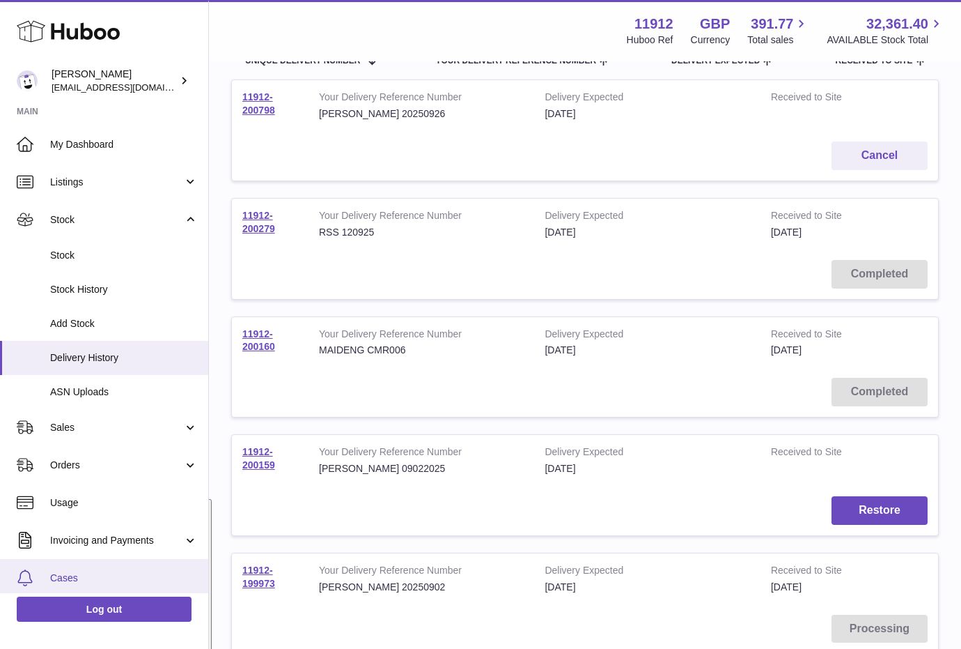
click at [111, 568] on link "Cases" at bounding box center [104, 578] width 208 height 38
